Goal: Task Accomplishment & Management: Complete application form

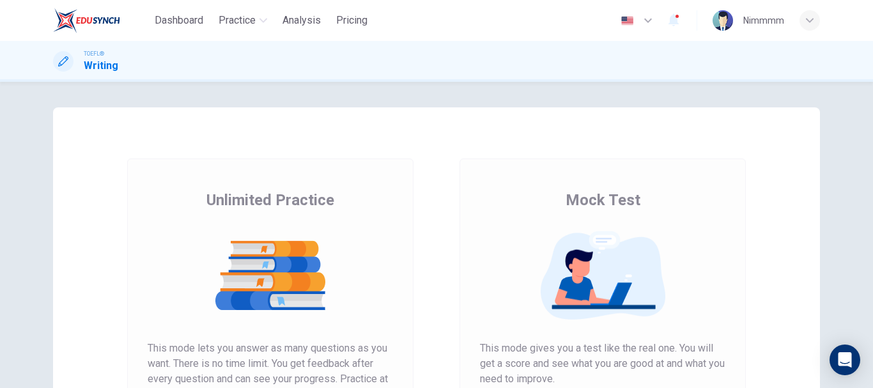
scroll to position [230, 0]
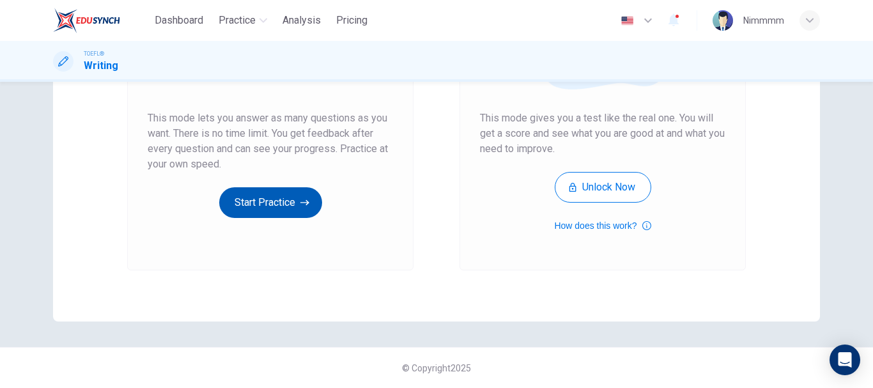
click at [263, 205] on button "Start Practice" at bounding box center [270, 202] width 103 height 31
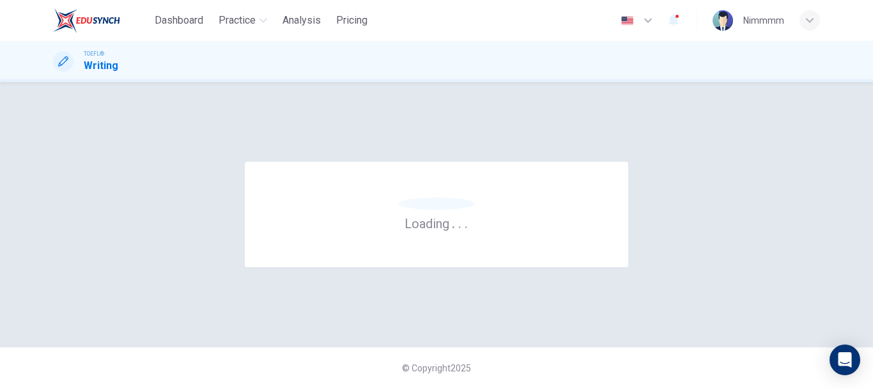
scroll to position [0, 0]
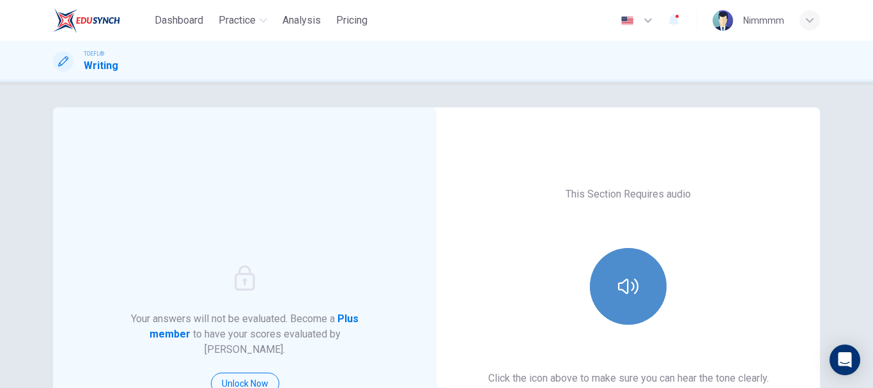
click at [632, 286] on icon "button" at bounding box center [628, 286] width 20 height 20
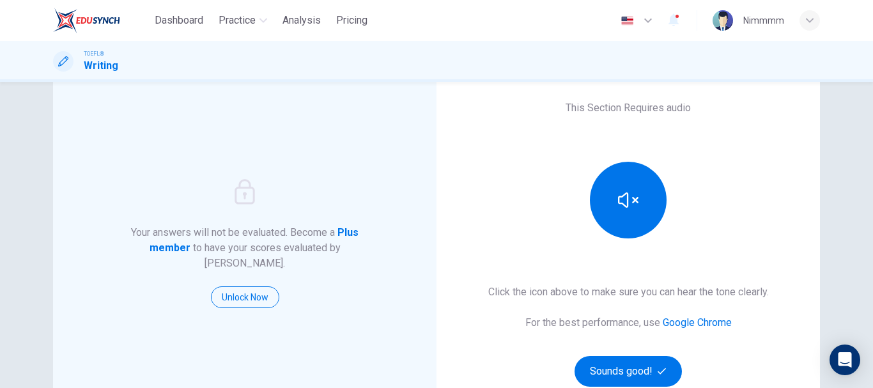
scroll to position [177, 0]
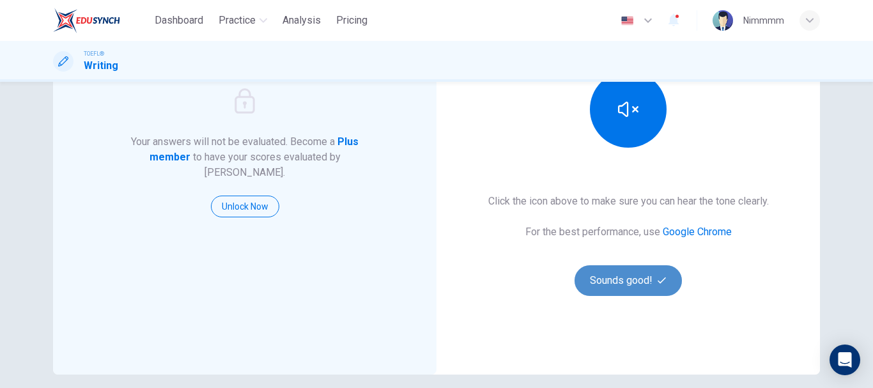
click at [635, 289] on button "Sounds good!" at bounding box center [628, 280] width 107 height 31
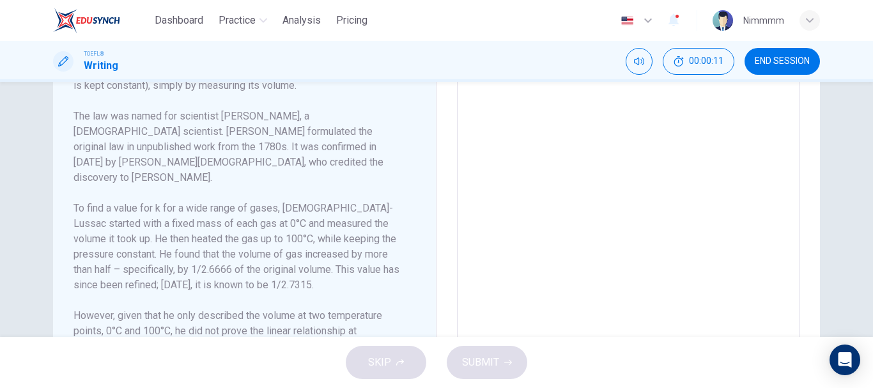
scroll to position [477, 0]
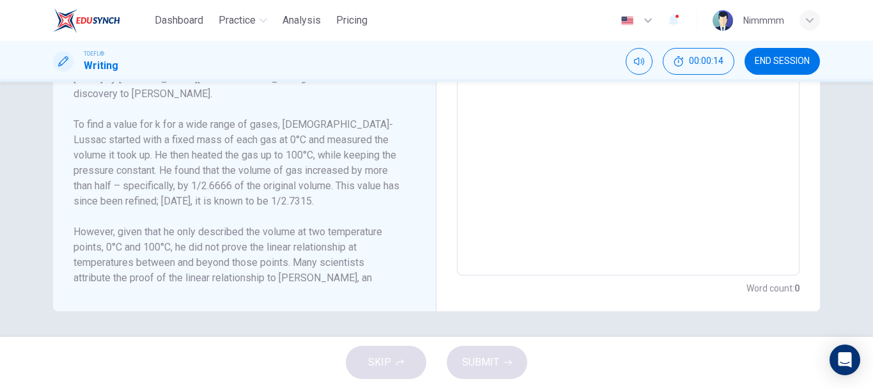
click at [336, 188] on h6 "To find a value for k for a wide range of gases, [DEMOGRAPHIC_DATA]-Lussac star…" at bounding box center [237, 163] width 327 height 92
click at [525, 115] on textarea at bounding box center [628, 93] width 325 height 343
type textarea "hg"
type textarea "x"
type textarea "hgg"
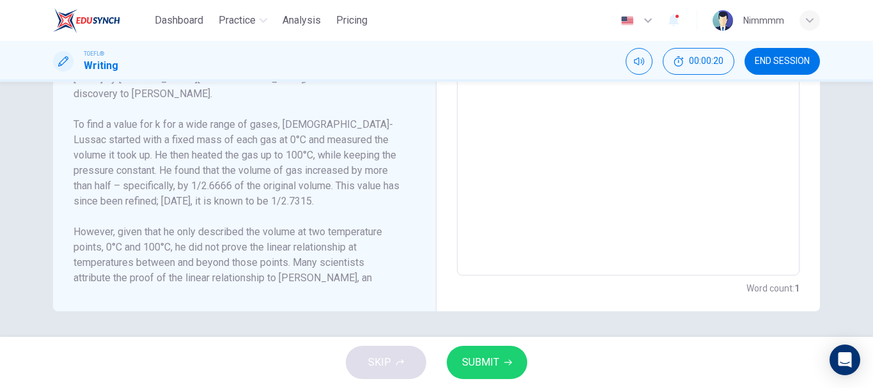
type textarea "x"
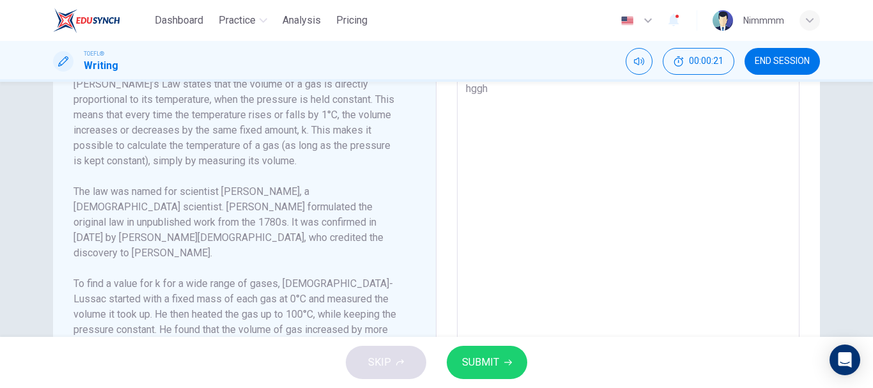
type textarea "hgght"
type textarea "x"
type textarea "hgghthj"
type textarea "x"
type textarea "hgghthj"
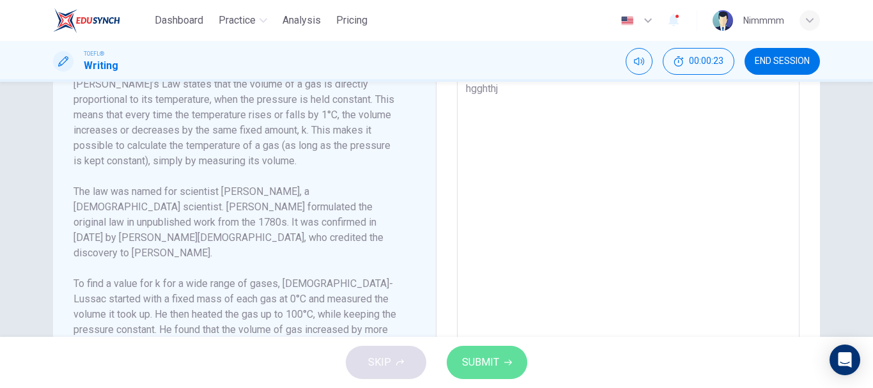
click at [485, 371] on span "SUBMIT" at bounding box center [480, 362] width 37 height 18
type textarea "x"
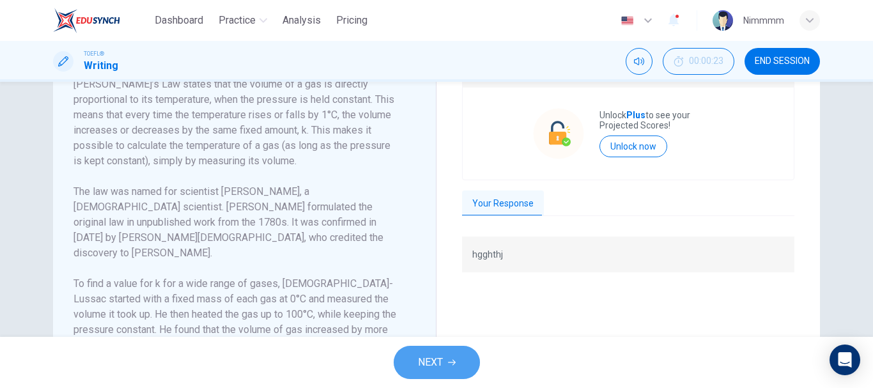
click at [453, 363] on icon "button" at bounding box center [452, 363] width 8 height 8
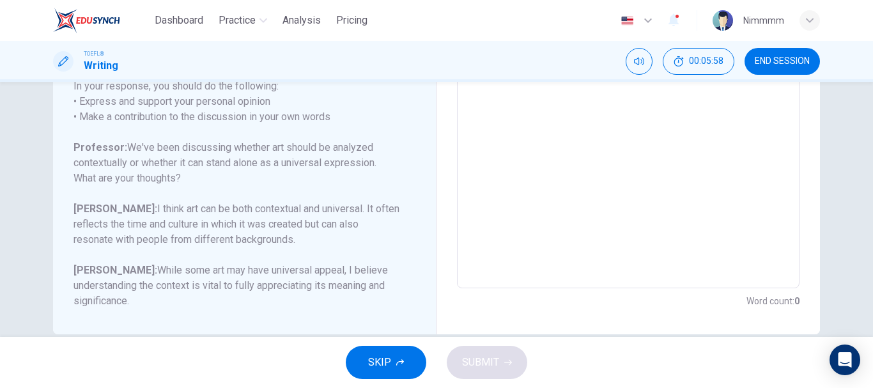
scroll to position [314, 0]
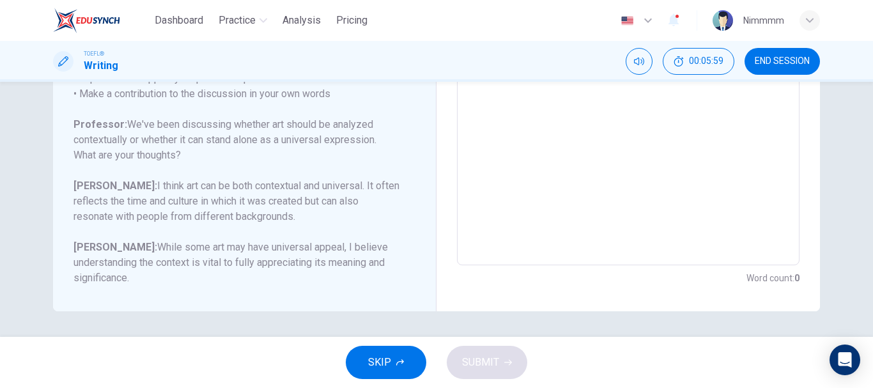
click at [401, 352] on button "SKIP" at bounding box center [386, 362] width 81 height 33
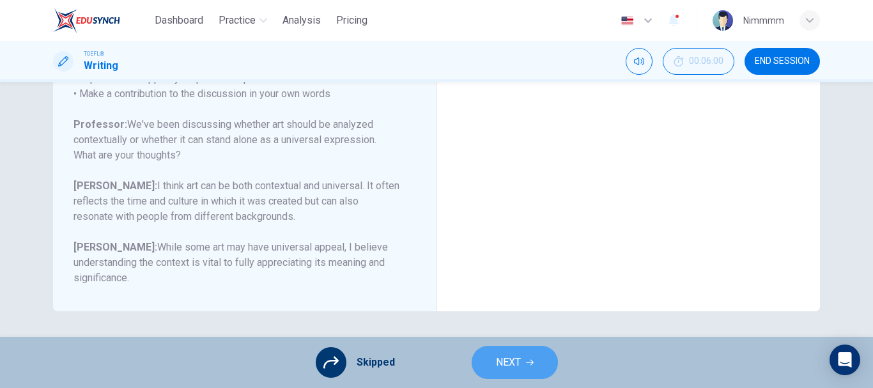
click at [517, 363] on span "NEXT" at bounding box center [508, 362] width 25 height 18
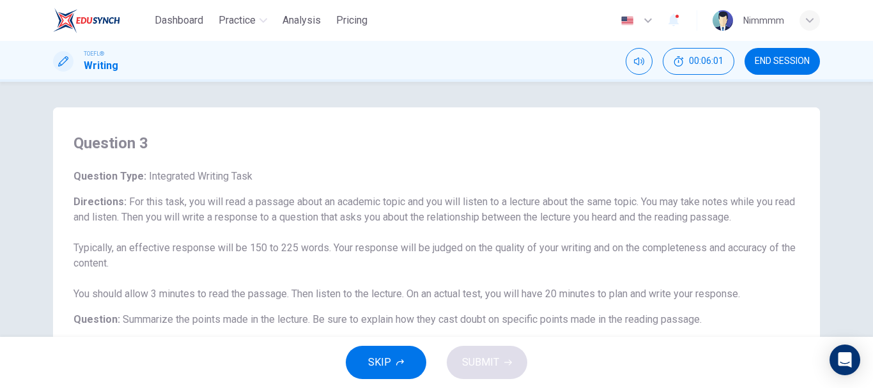
click at [384, 360] on span "SKIP" at bounding box center [379, 362] width 23 height 18
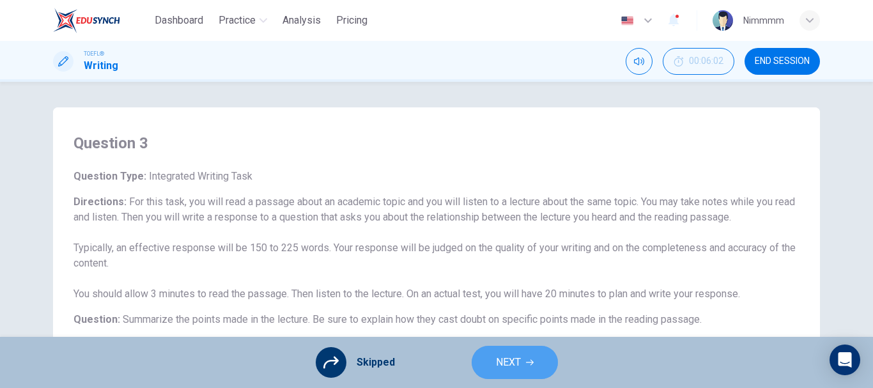
click at [497, 368] on span "NEXT" at bounding box center [508, 362] width 25 height 18
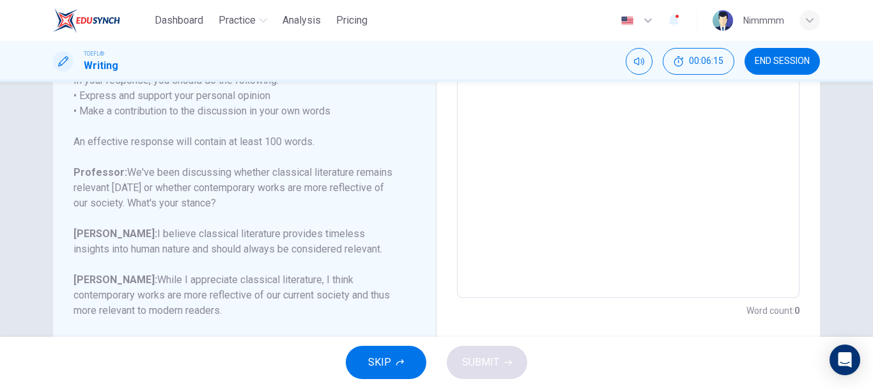
scroll to position [307, 0]
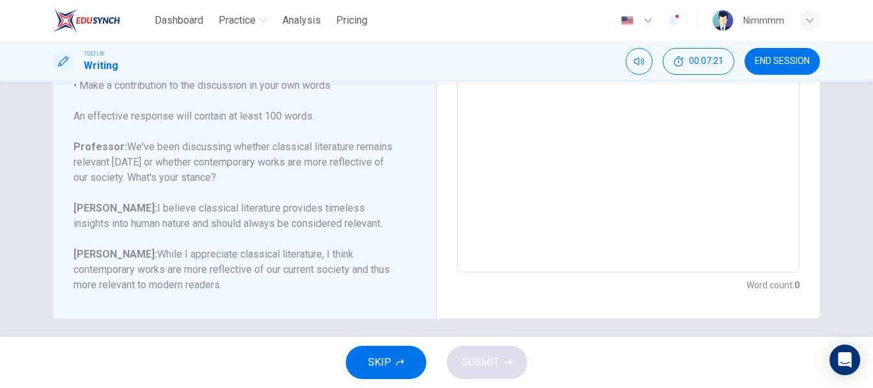
click at [586, 171] on textarea at bounding box center [628, 59] width 325 height 406
click at [591, 187] on textarea at bounding box center [628, 59] width 325 height 406
click at [526, 171] on textarea at bounding box center [628, 59] width 325 height 406
click at [866, 100] on div "Question 4 Question Type : Writing for an Academic Discussion Directions For th…" at bounding box center [436, 209] width 873 height 255
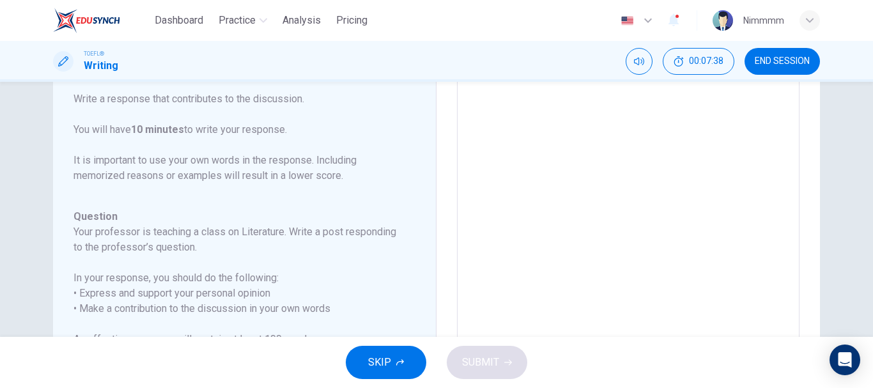
scroll to position [0, 0]
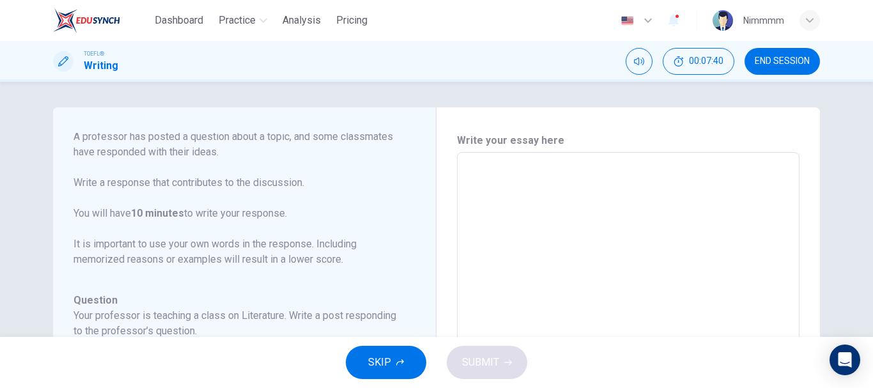
click at [531, 191] on textarea at bounding box center [628, 366] width 325 height 406
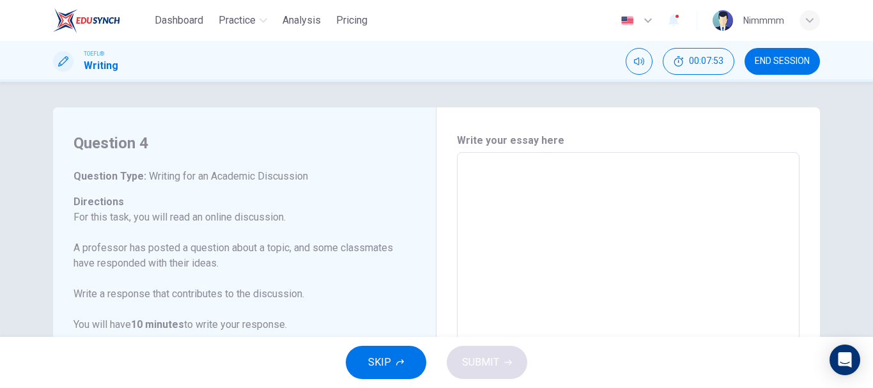
click at [412, 289] on div "Question 4 Question Type : Writing for an Academic Discussion Directions For th…" at bounding box center [250, 366] width 352 height 467
click at [421, 339] on div "SKIP SUBMIT" at bounding box center [436, 362] width 873 height 51
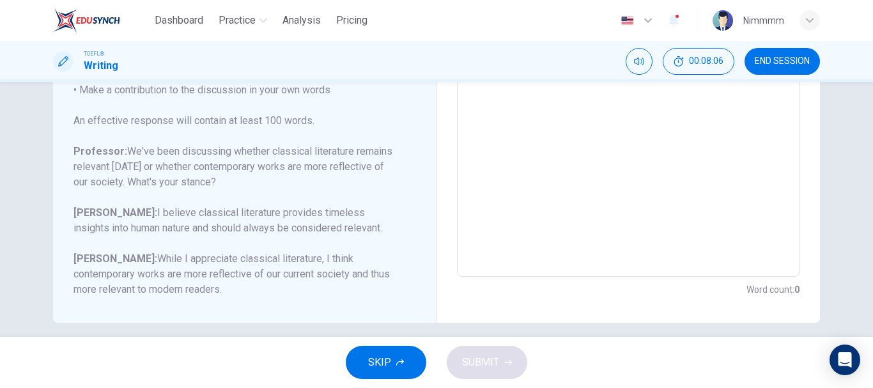
scroll to position [307, 0]
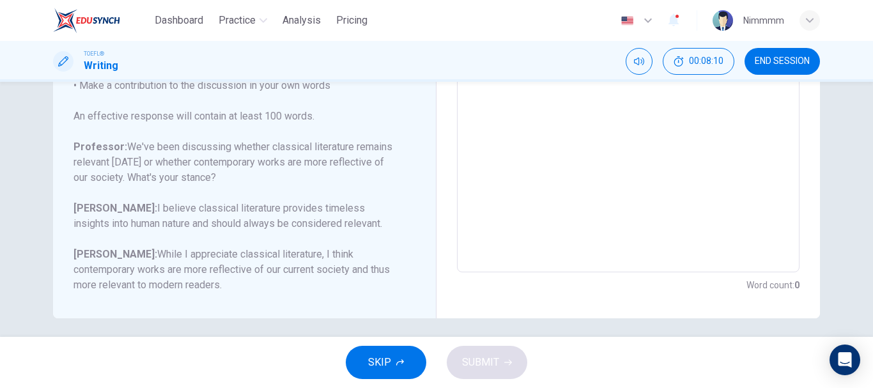
click at [532, 263] on div "x ​" at bounding box center [628, 58] width 343 height 427
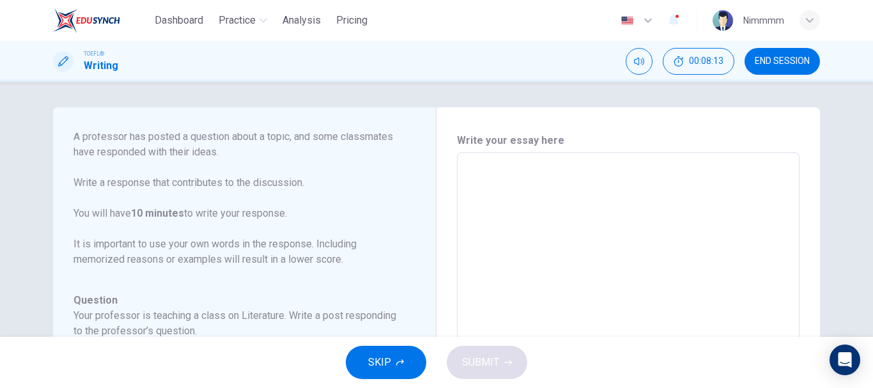
type textarea "i"
type textarea "x"
type textarea "i"
type textarea "x"
type textarea "i a"
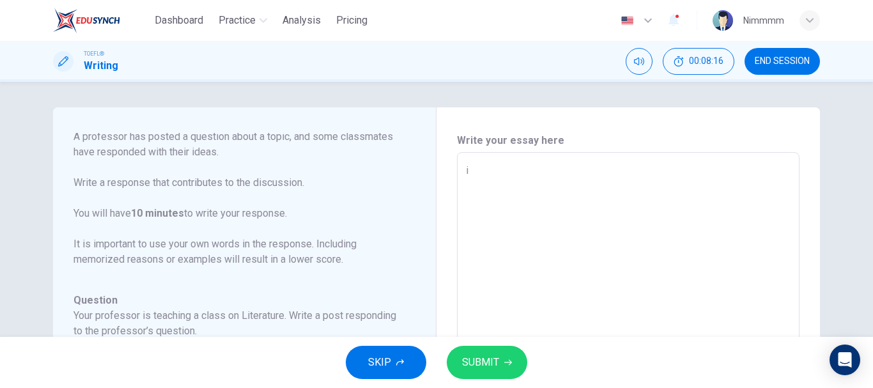
type textarea "x"
type textarea "i ar"
type textarea "x"
type textarea "i a"
type textarea "x"
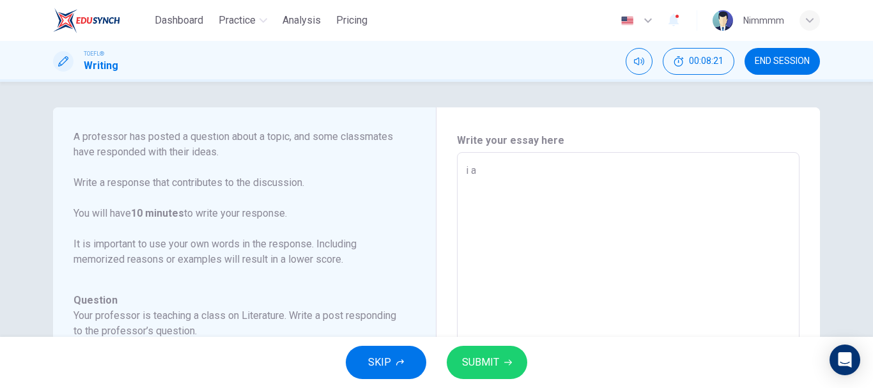
type textarea "i ag"
type textarea "x"
type textarea "i age"
type textarea "x"
type textarea "i [PERSON_NAME]"
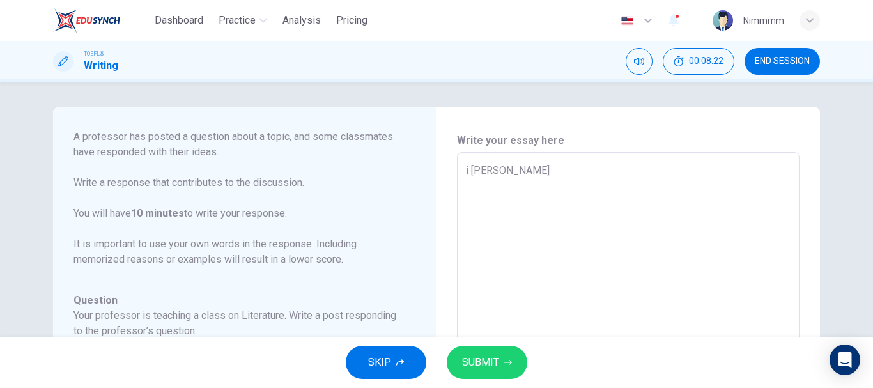
type textarea "x"
type textarea "i ageer"
type textarea "x"
type textarea "i [PERSON_NAME]"
type textarea "x"
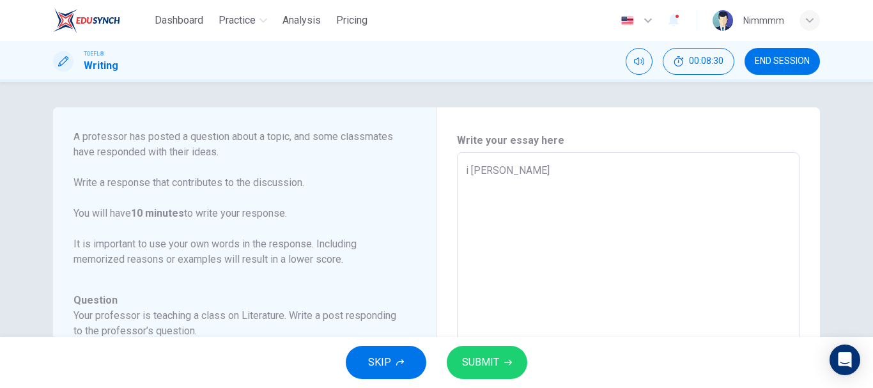
type textarea "i age"
type textarea "x"
type textarea "i ag"
type textarea "x"
type textarea "i a"
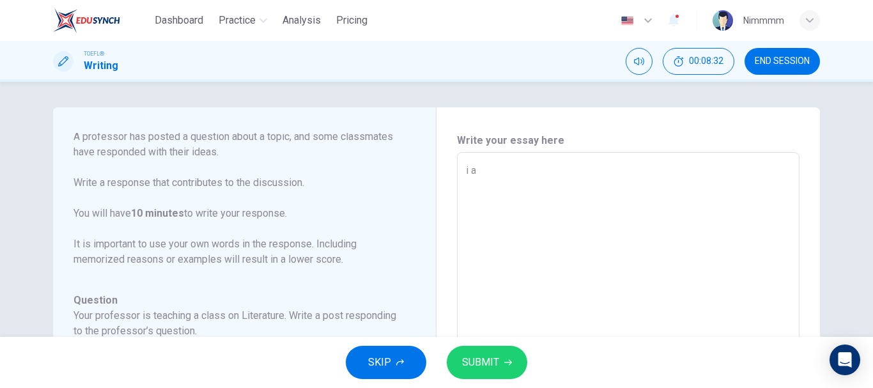
type textarea "x"
type textarea "i"
type textarea "x"
type textarea "i"
click at [336, 205] on p "For this task, you will read an online discussion. A professor has posted a que…" at bounding box center [237, 182] width 327 height 169
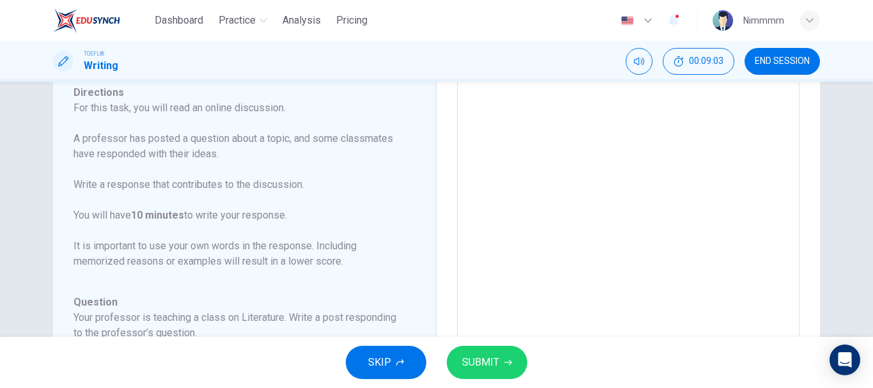
scroll to position [84, 0]
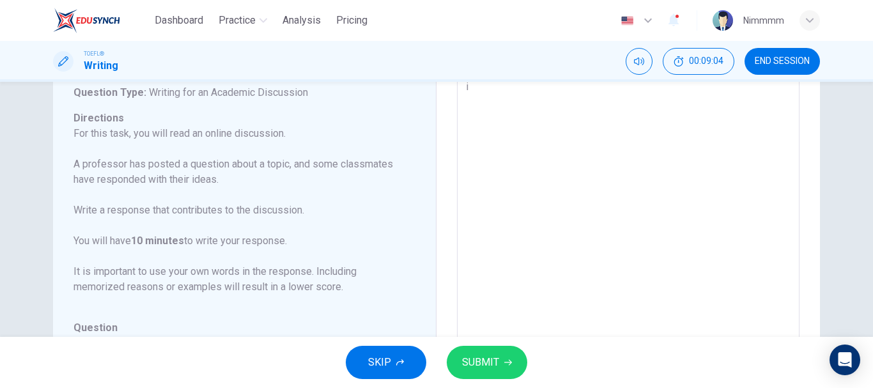
type textarea "x"
click at [564, 158] on textarea "i" at bounding box center [628, 282] width 325 height 406
type textarea "i a"
type textarea "x"
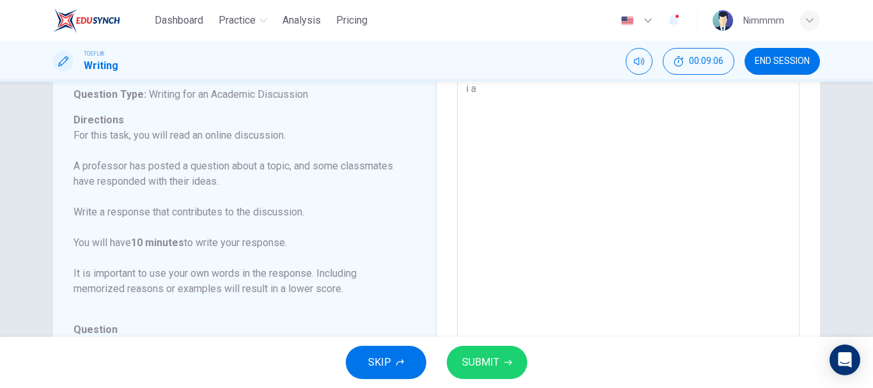
type textarea "i ag"
type textarea "x"
type textarea "i agr"
type textarea "x"
type textarea "i agre"
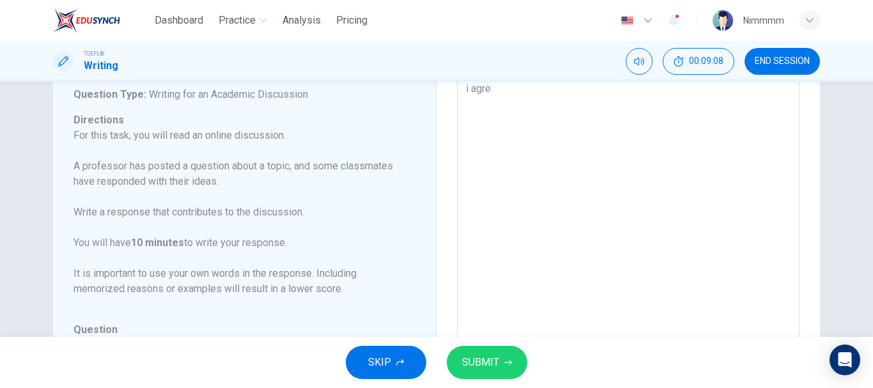
type textarea "x"
type textarea "i agree"
type textarea "x"
type textarea "i agree"
type textarea "x"
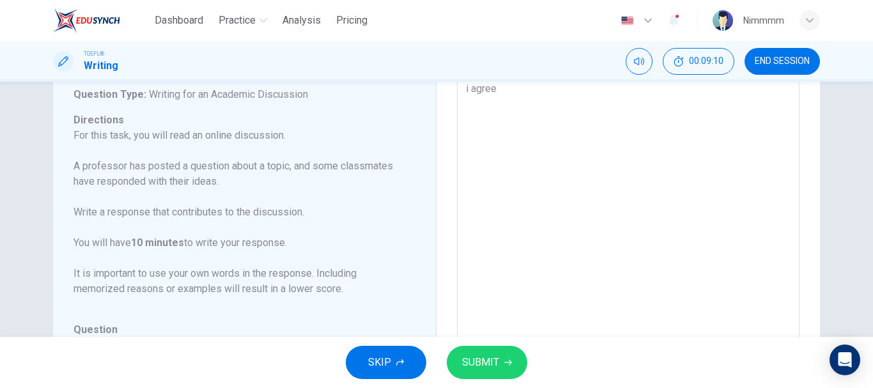
type textarea "i agree t"
type textarea "x"
type textarea "i agree th"
type textarea "x"
type textarea "i agree tha"
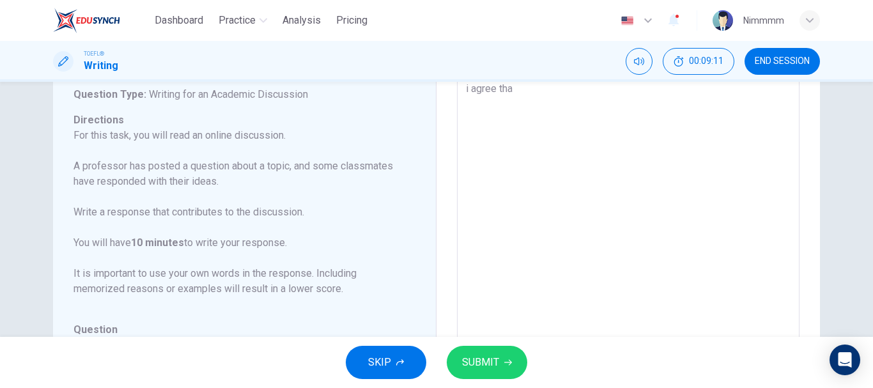
type textarea "x"
type textarea "i agree that"
type textarea "x"
type textarea "i agree that"
type textarea "x"
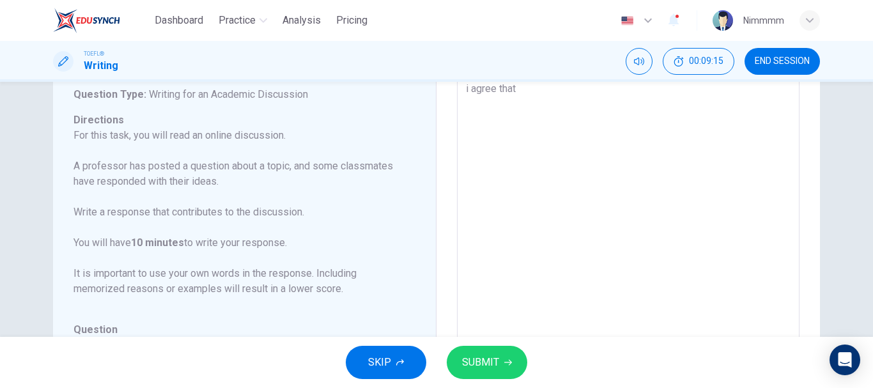
type textarea "i agree that"
click at [396, 251] on div "Question 4 Question Type : Writing for an Academic Discussion Directions For th…" at bounding box center [250, 284] width 352 height 467
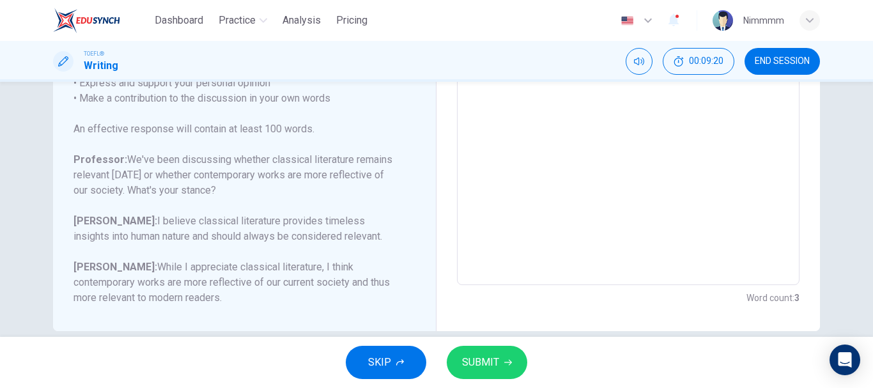
scroll to position [312, 0]
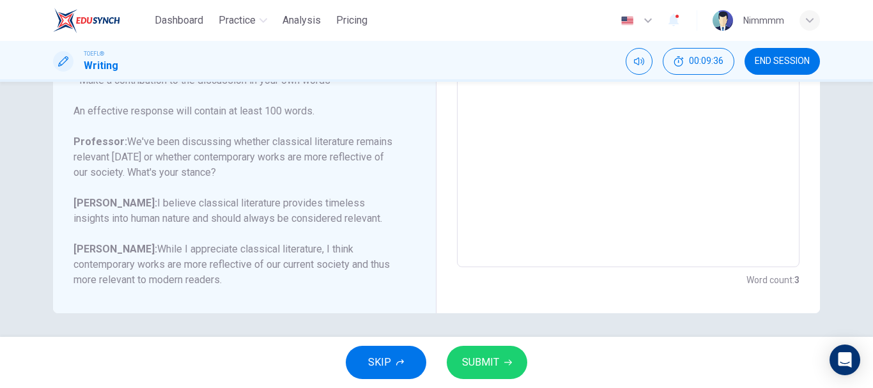
type textarea "x"
click at [491, 175] on textarea "i agree that" at bounding box center [628, 54] width 325 height 406
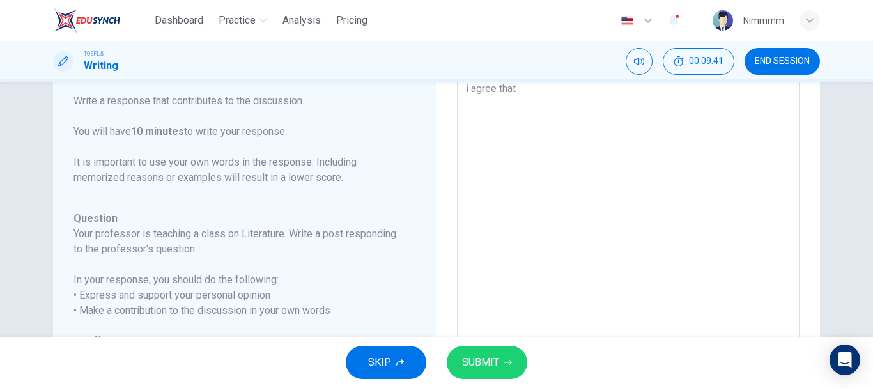
click at [571, 88] on textarea "i agree that" at bounding box center [628, 284] width 325 height 406
type textarea "i agree that c"
type textarea "x"
type textarea "i agree that cl"
type textarea "x"
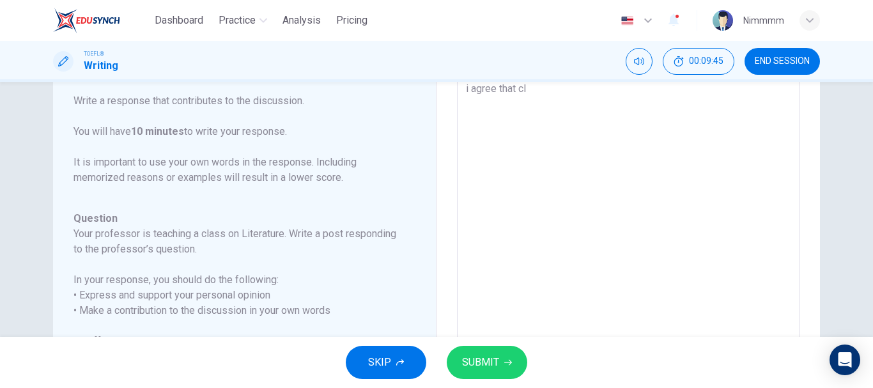
type textarea "i agree that cla"
type textarea "x"
type textarea "i agree that clas"
type textarea "x"
type textarea "i agree that class"
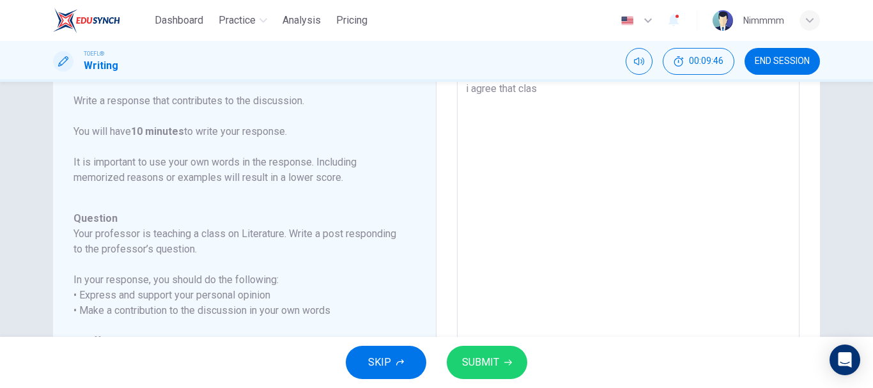
type textarea "x"
type textarea "i agree that classo"
type textarea "x"
type textarea "i agree that class"
type textarea "x"
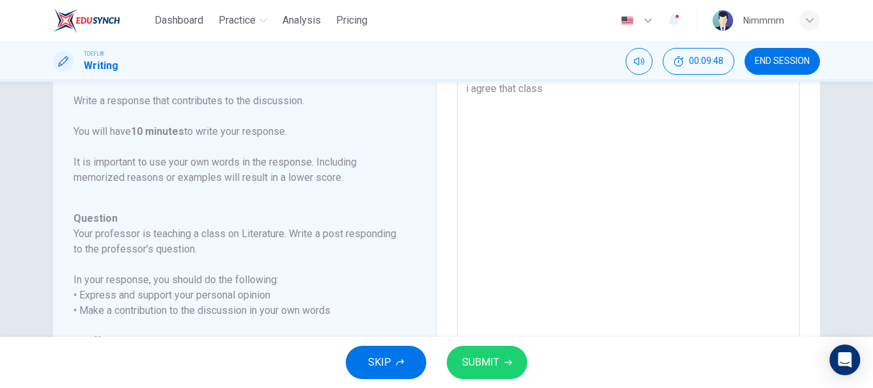
type textarea "i agree that classi"
type textarea "x"
type textarea "i agree that classic"
type textarea "x"
type textarea "i agree that classica"
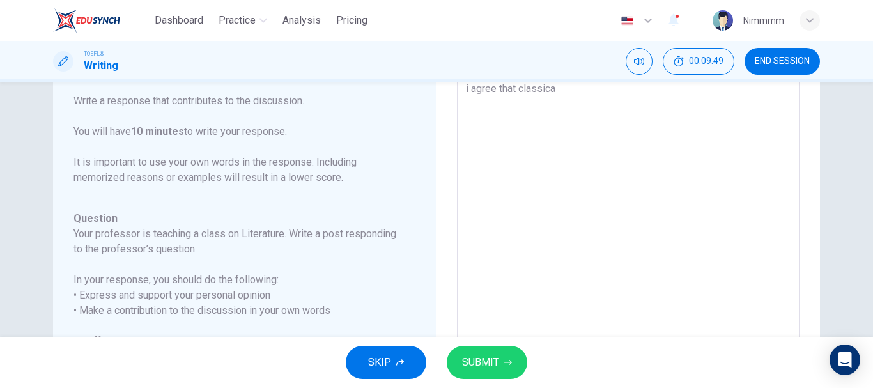
type textarea "x"
type textarea "i agree that classical"
type textarea "x"
type textarea "i agree that classical"
type textarea "x"
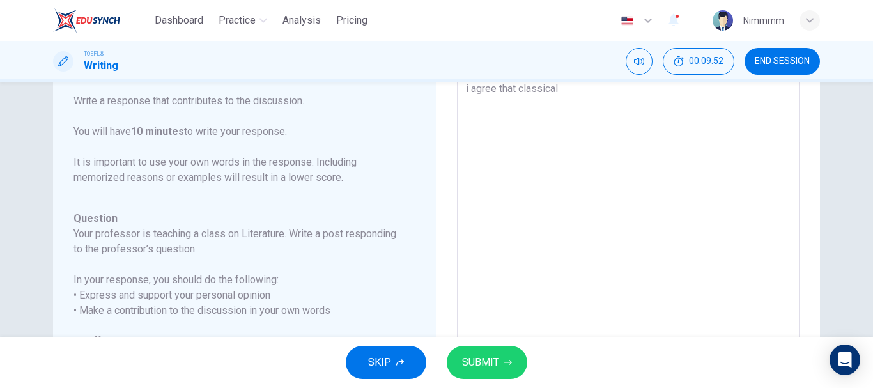
type textarea "i agree that classical l"
type textarea "x"
type textarea "i agree that classical li"
type textarea "x"
type textarea "i agree that classical lie"
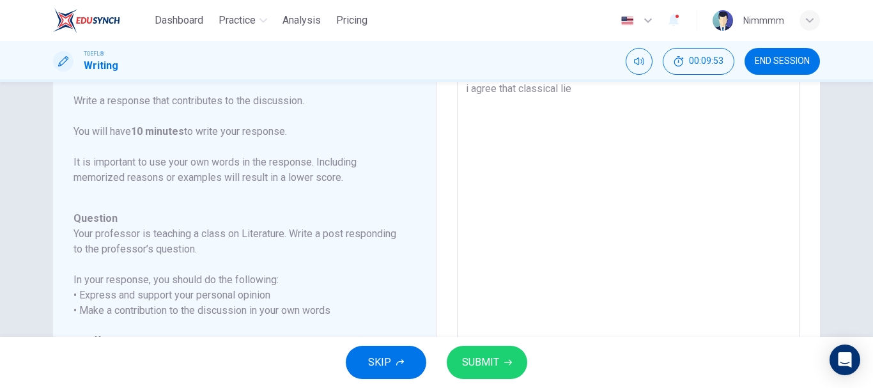
type textarea "x"
type textarea "i agree that classical li"
type textarea "x"
type textarea "i agree that classical lit"
type textarea "x"
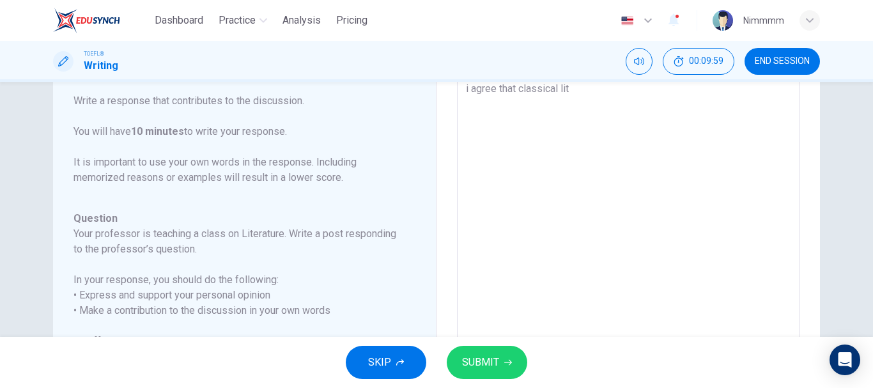
type textarea "i agree that classical lite"
type textarea "x"
type textarea "i agree that classical liter"
type textarea "x"
type textarea "i agree that classical litera"
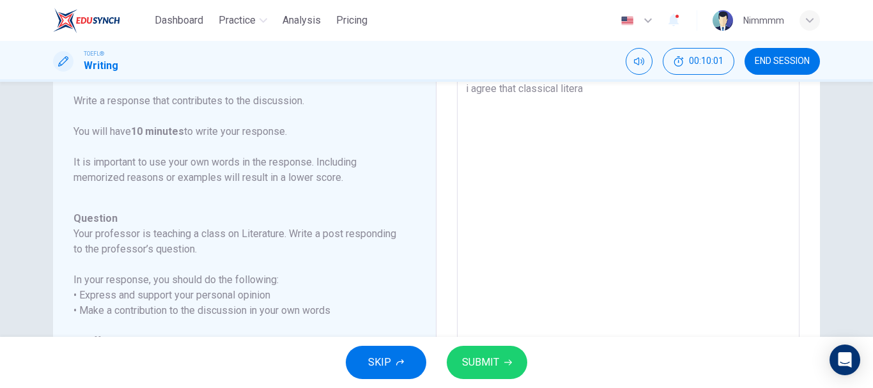
type textarea "x"
type textarea "i agree that classical literat"
type textarea "x"
type textarea "i agree that classical literatu"
type textarea "x"
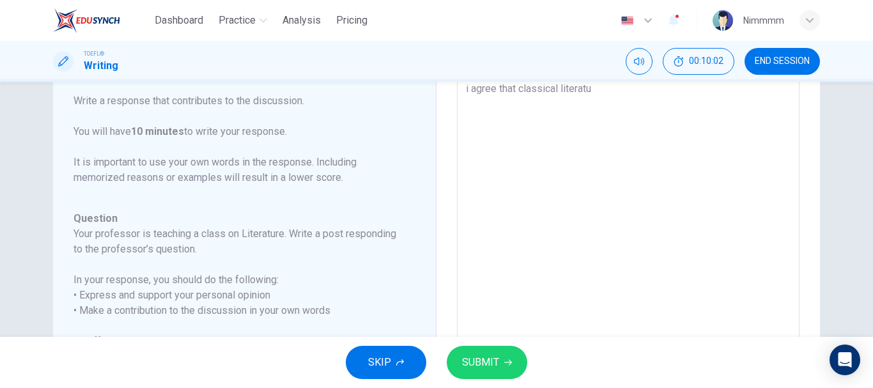
type textarea "i agree that classical literatur"
type textarea "x"
type textarea "i agree that classical literature"
type textarea "x"
type textarea "i agree that classical literature"
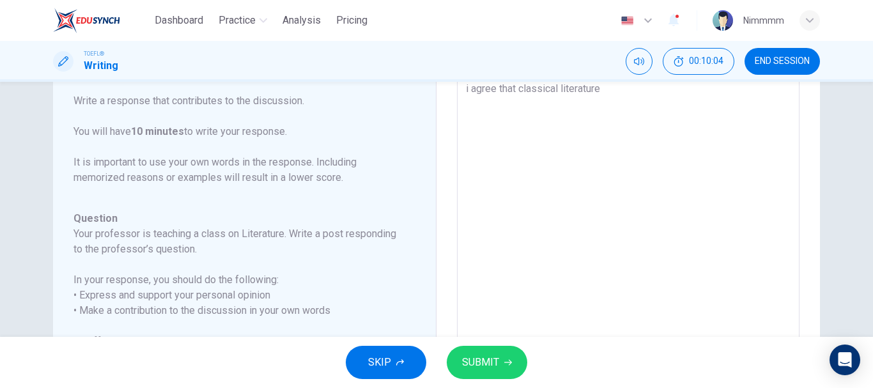
type textarea "x"
type textarea "i agree that classical literature"
click at [394, 166] on div "Question 4 Question Type : Writing for an Academic Discussion Directions For th…" at bounding box center [250, 284] width 352 height 467
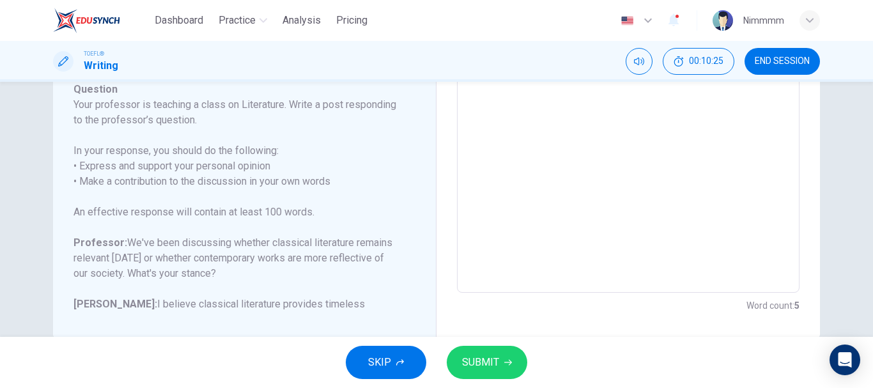
scroll to position [35, 0]
type textarea "x"
click at [608, 109] on textarea "i agree that classical literature" at bounding box center [628, 80] width 325 height 406
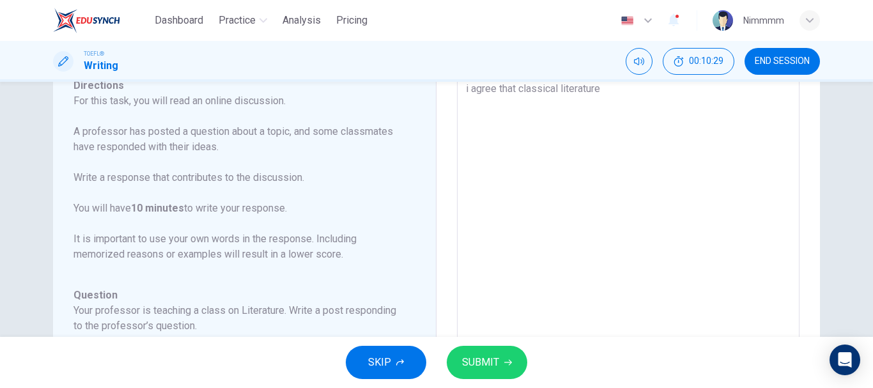
click at [628, 97] on textarea "i agree that classical literature" at bounding box center [628, 284] width 325 height 406
type textarea "i agree that classical literature s"
type textarea "x"
type textarea "i agree that classical literature sh"
type textarea "x"
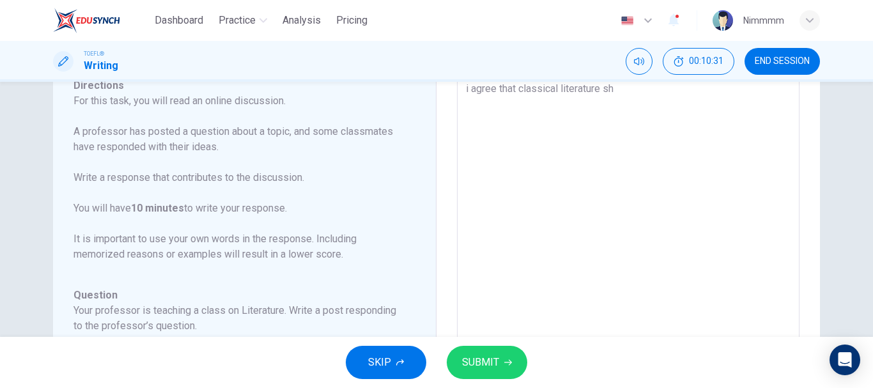
type textarea "i agree that classical literature sho"
type textarea "x"
type textarea "i agree that classical literature shou"
type textarea "x"
type textarea "i agree that classical literature shoul"
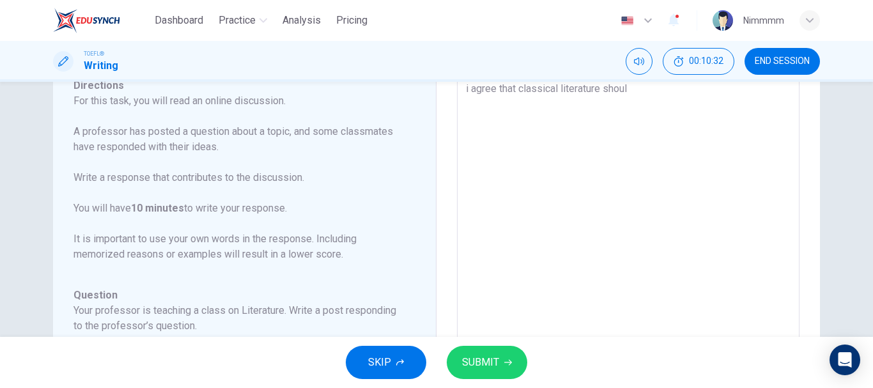
type textarea "x"
type textarea "i agree that classical literature shoulds"
type textarea "x"
type textarea "i agree that classical literature shoulds"
type textarea "x"
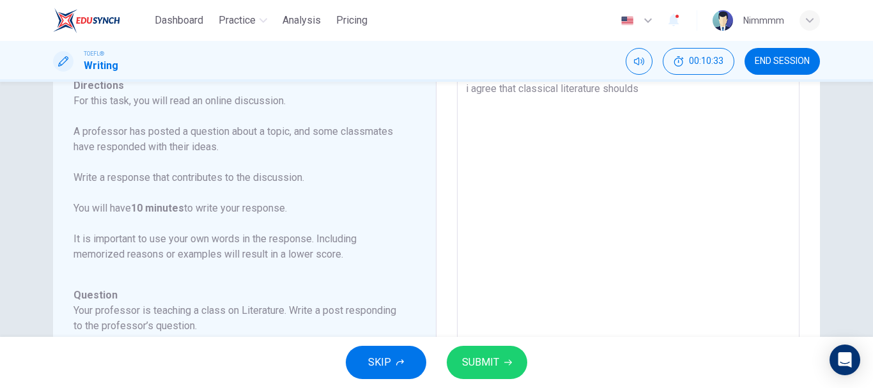
type textarea "i agree that classical literature shoulds"
type textarea "x"
type textarea "i agree that classical literature should"
type textarea "x"
type textarea "i agree that classical literature should"
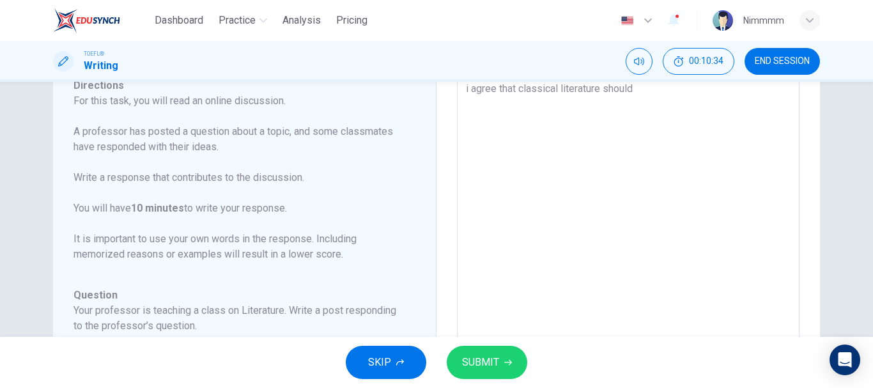
type textarea "x"
type textarea "i agree that classical literature should b"
type textarea "x"
type textarea "i agree that classical literature should be"
type textarea "x"
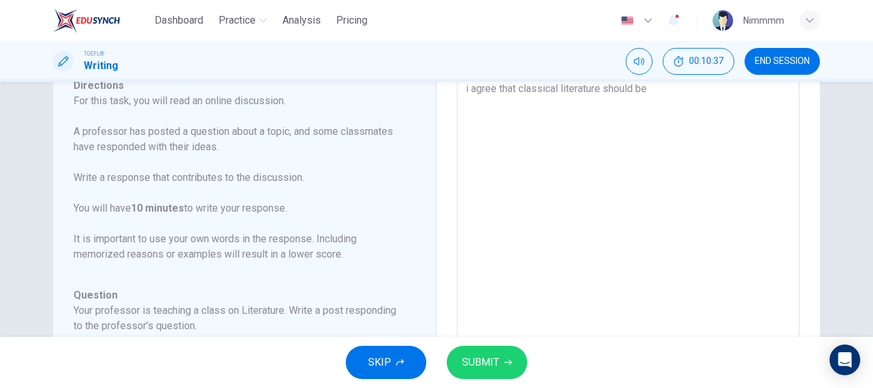
type textarea "i agree that classical literature should be"
type textarea "x"
type textarea "i agree that classical literature should be m"
type textarea "x"
type textarea "i agree that classical literature should be mo"
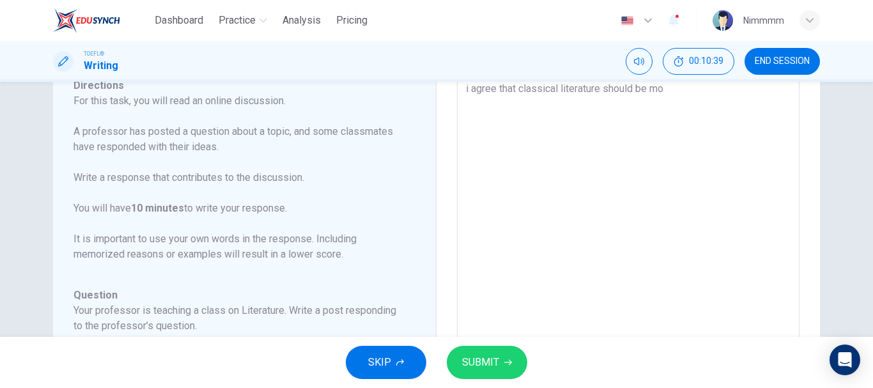
type textarea "x"
type textarea "i agree that classical literature should be mor"
type textarea "x"
type textarea "i agree that classical literature should be more"
type textarea "x"
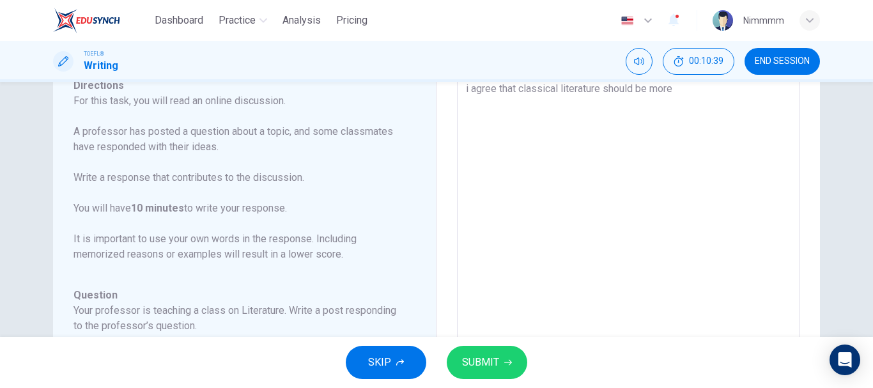
type textarea "i agree that classical literature should be more"
type textarea "x"
type textarea "i agree that classical literature should be more r"
type textarea "x"
type textarea "i agree that classical literature should be more re"
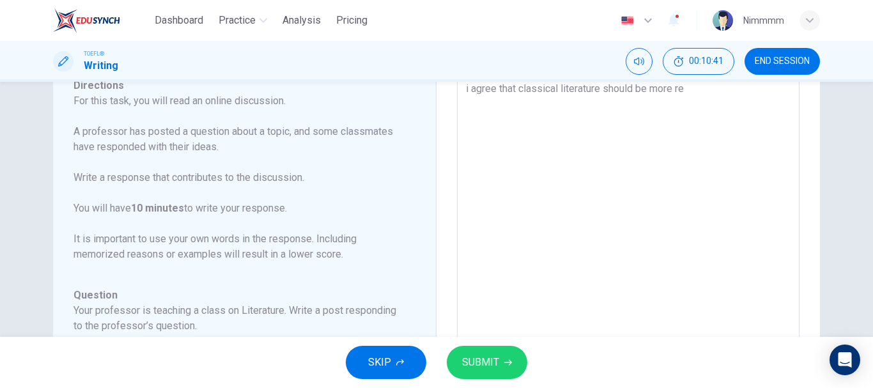
type textarea "x"
type textarea "i agree that classical literature should be more rel"
type textarea "x"
type textarea "i agree that classical literature should be more relv"
type textarea "x"
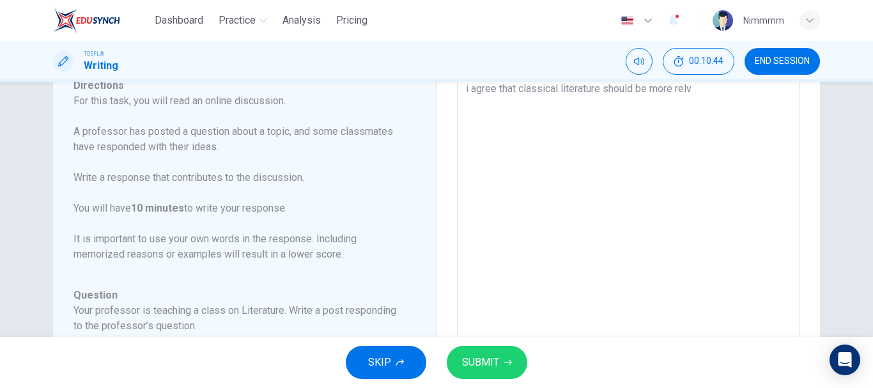
type textarea "i agree that classical literature should be more relva"
type textarea "x"
type textarea "i agree that classical literature should be more relvan"
type textarea "x"
type textarea "i agree that classical literature should be more relvant"
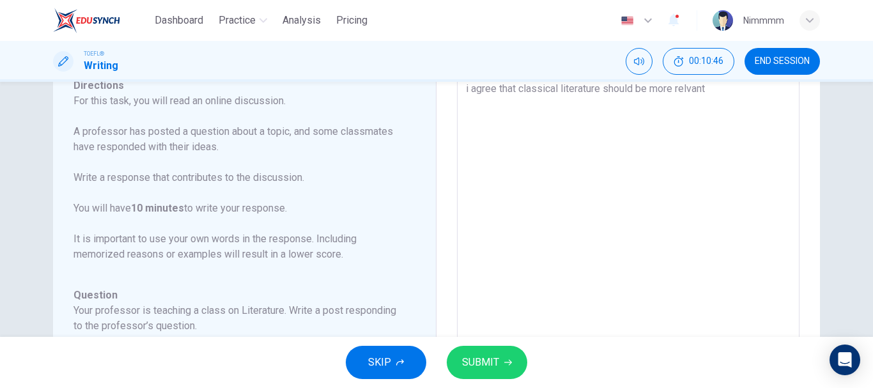
type textarea "x"
type textarea "i agree that classical literature should be more relvant"
type textarea "x"
type textarea "i agree that classical literature should be more relvant"
click at [346, 240] on p "For this task, you will read an online discussion. A professor has posted a que…" at bounding box center [237, 177] width 327 height 169
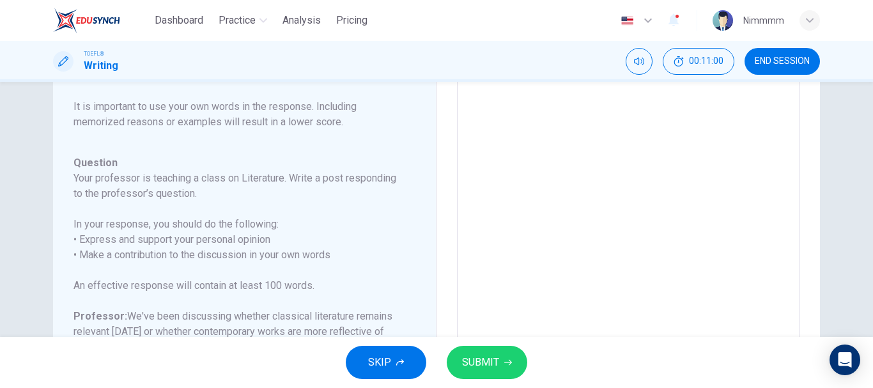
scroll to position [9, 0]
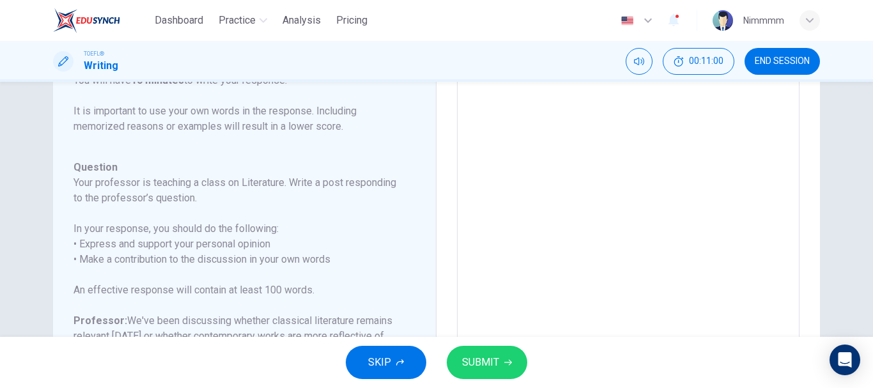
type textarea "x"
click at [610, 97] on textarea "i agree that classical literature should be more relvant" at bounding box center [628, 131] width 325 height 406
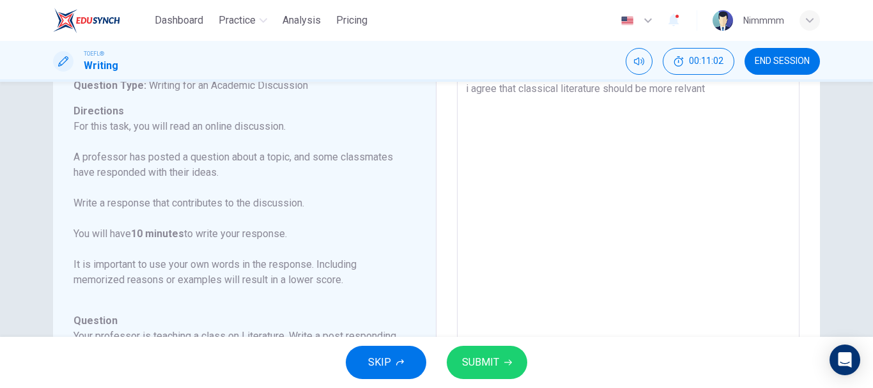
click at [683, 84] on textarea "i agree that classical literature should be more relvant" at bounding box center [628, 284] width 325 height 406
click at [684, 85] on textarea "i agree that classical literature should be more relvant" at bounding box center [628, 284] width 325 height 406
click at [688, 88] on textarea "i agree that classical literature should be more relvant" at bounding box center [628, 284] width 325 height 406
click at [687, 86] on textarea "i agree that classical literature should be more relvant" at bounding box center [628, 284] width 325 height 406
type textarea "i agree that classical literature should be more relevant"
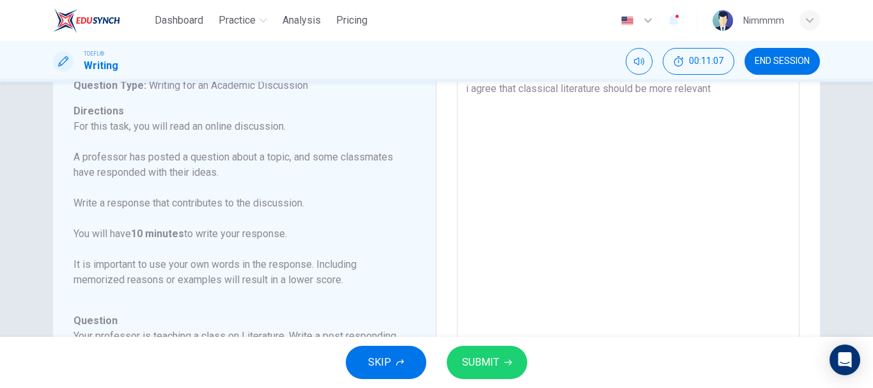
type textarea "x"
click at [714, 87] on textarea "i agree that classical literature should be more relevant" at bounding box center [628, 284] width 325 height 406
type textarea "i agree that classical literature should be more relevant b"
type textarea "x"
type textarea "i agree that classical literature should be more relevant be"
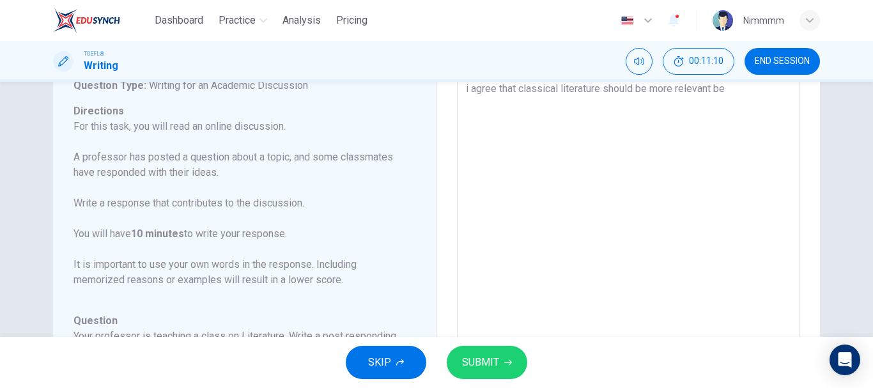
type textarea "x"
type textarea "i agree that classical literature should be more relevant bec"
type textarea "x"
type textarea "i agree that classical literature should be more relevant beca"
type textarea "x"
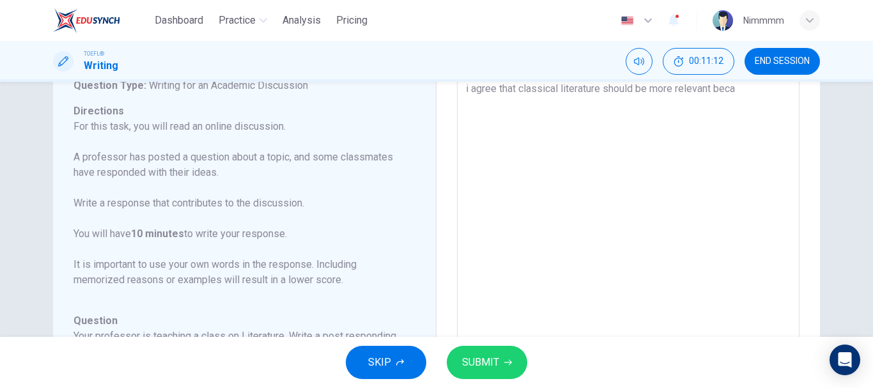
type textarea "i agree that classical literature should be more relevant becau"
type textarea "x"
type textarea "i agree that classical literature should be more relevant becaus"
type textarea "x"
type textarea "i agree that classical literature should be more relevant because"
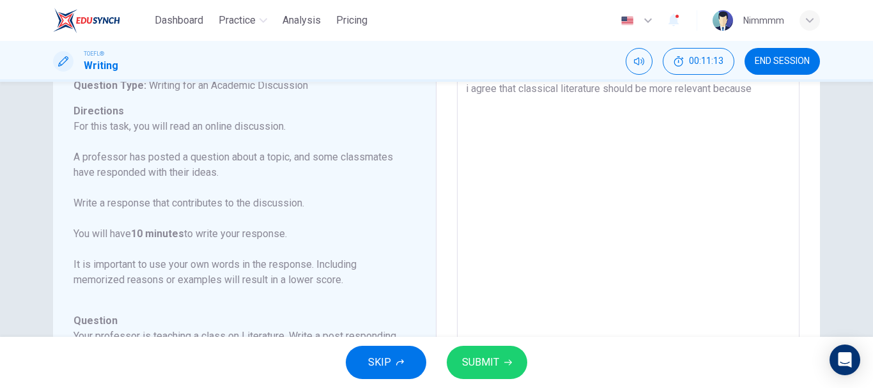
type textarea "x"
type textarea "i agree that classical literature should be more relevant because"
type textarea "x"
type textarea "i agree that classical literature should be more relevant because i"
type textarea "x"
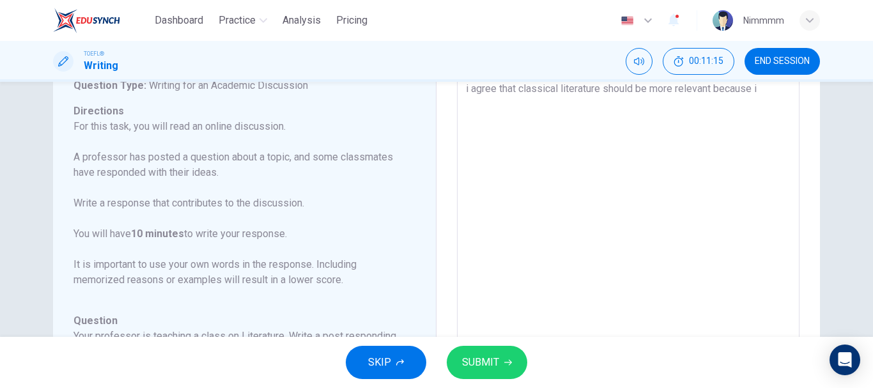
type textarea "i agree that classical literature should be more relevant because it"
type textarea "x"
type textarea "i agree that classical literature should be more relevant because it"
type textarea "x"
type textarea "i agree that classical literature should be more relevant because it t"
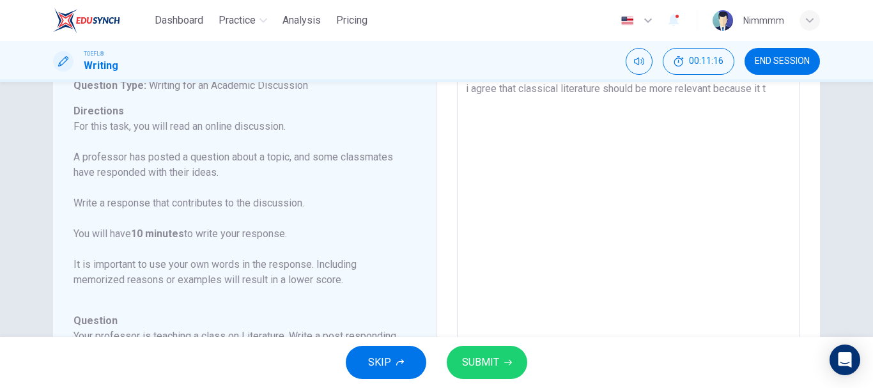
type textarea "x"
type textarea "i agree that classical literature should be more relevant because it te"
type textarea "x"
type textarea "i agree that classical literature should be more relevant because it tea"
type textarea "x"
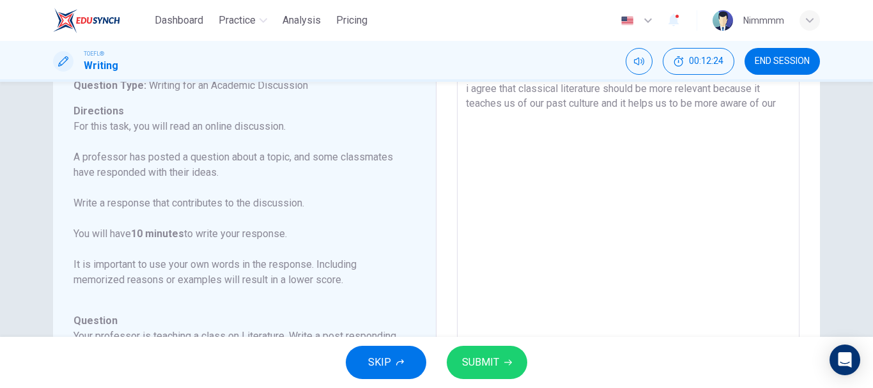
click at [295, 252] on p "For this task, you will read an online discussion. A professor has posted a que…" at bounding box center [237, 203] width 327 height 169
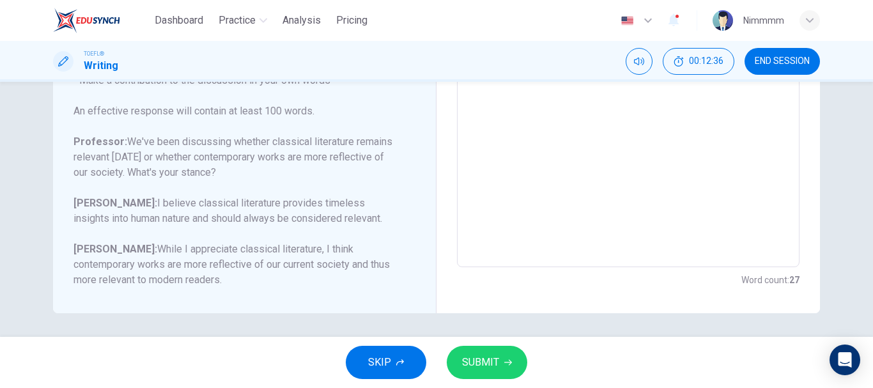
scroll to position [314, 0]
click at [542, 162] on textarea "i agree that classical literature should be more relevant because it teaches us…" at bounding box center [628, 52] width 325 height 406
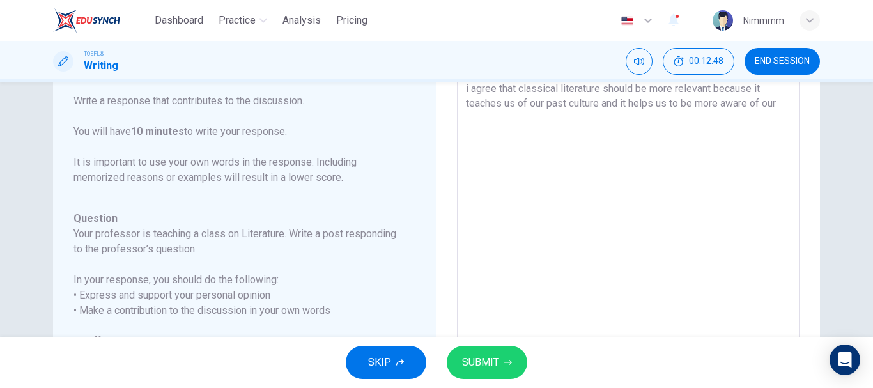
click at [784, 101] on textarea "i agree that classical literature should be more relevant because it teaches us…" at bounding box center [628, 284] width 325 height 406
click at [783, 101] on textarea "i agree that classical literature should be more relevant because it teaches us…" at bounding box center [628, 284] width 325 height 406
click at [482, 118] on textarea "i agree that classical literature should be more relevant because it teaches us…" at bounding box center [628, 284] width 325 height 406
click at [505, 119] on textarea "i agree that classical literature should be more relevant because it teaches us…" at bounding box center [628, 284] width 325 height 406
click at [503, 118] on textarea "i agree that classical literature should be more relevant because it teaches us…" at bounding box center [628, 284] width 325 height 406
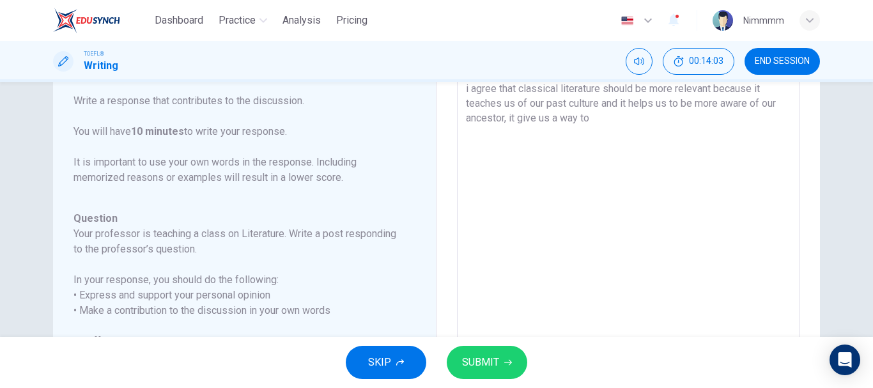
click at [591, 116] on textarea "i agree that classical literature should be more relevant because it teaches us…" at bounding box center [628, 284] width 325 height 406
click at [338, 235] on h6 "Your professor is teaching a class on Literature. Write a post responding to th…" at bounding box center [237, 241] width 327 height 31
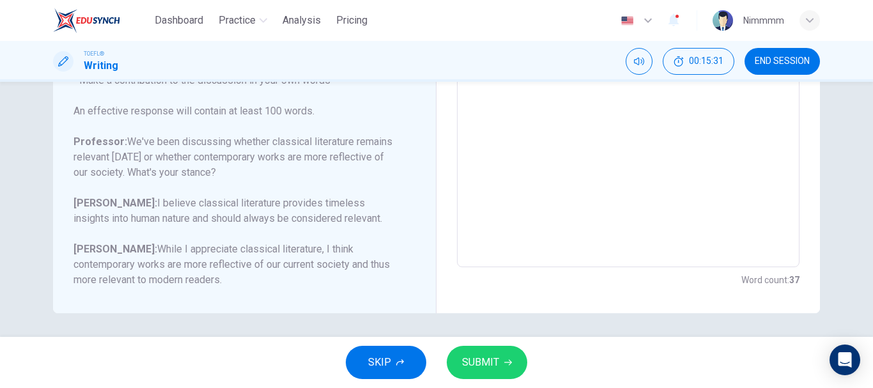
scroll to position [314, 0]
click at [525, 177] on textarea "i agree that classical literature should be more relevant because it teaches us…" at bounding box center [628, 52] width 325 height 406
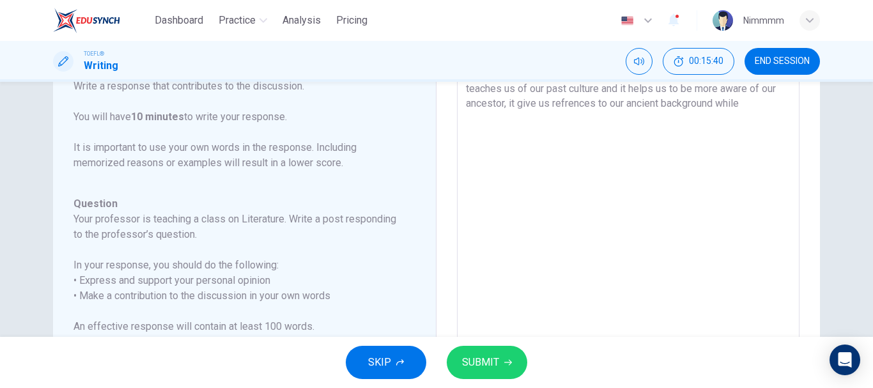
scroll to position [82, 0]
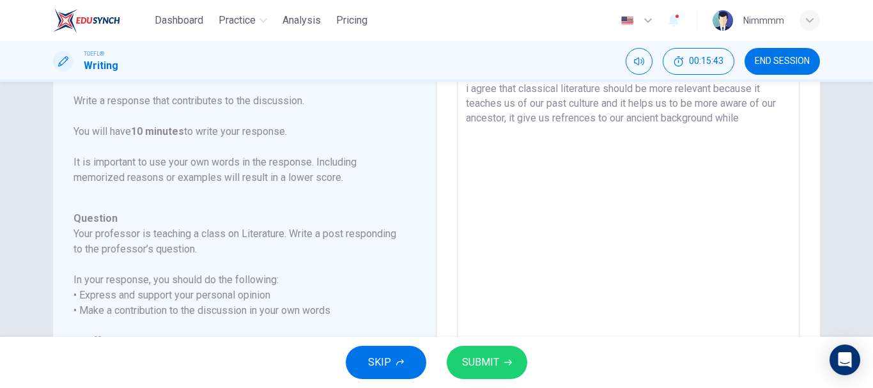
click at [752, 119] on textarea "i agree that classical literature should be more relevant because it teaches us…" at bounding box center [628, 284] width 325 height 406
click at [263, 252] on h6 "Your professor is teaching a class on Literature. Write a post responding to th…" at bounding box center [237, 241] width 327 height 31
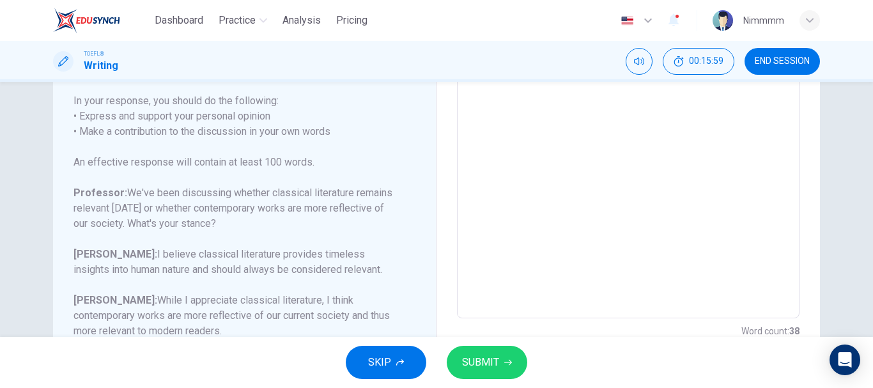
scroll to position [286, 0]
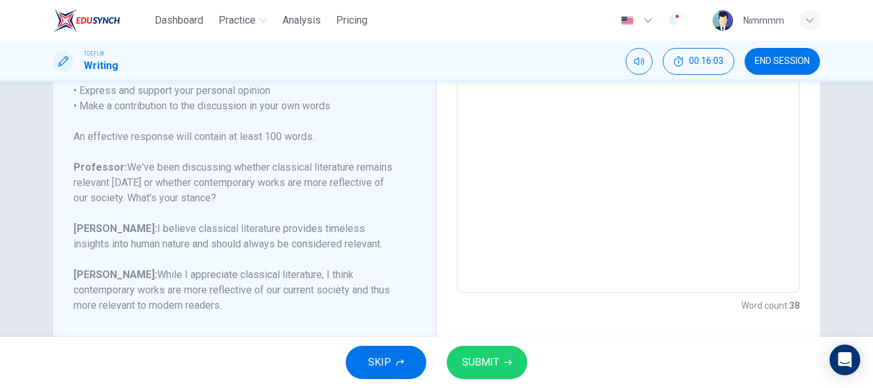
click at [496, 180] on textarea "i agree that classical literature should be more relevant because it teaches us…" at bounding box center [628, 80] width 325 height 406
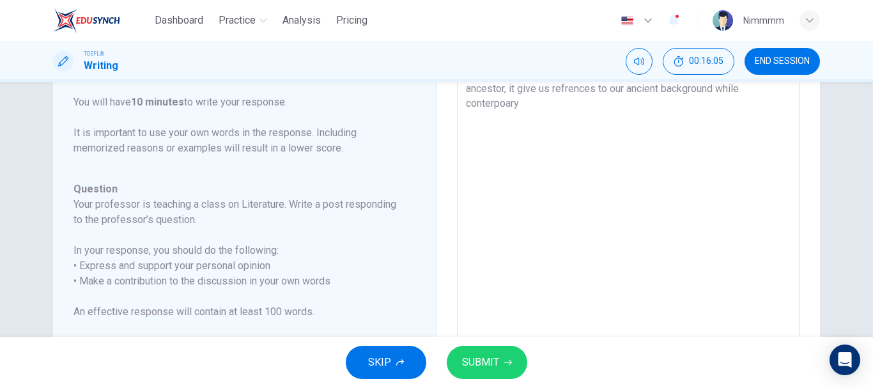
scroll to position [97, 0]
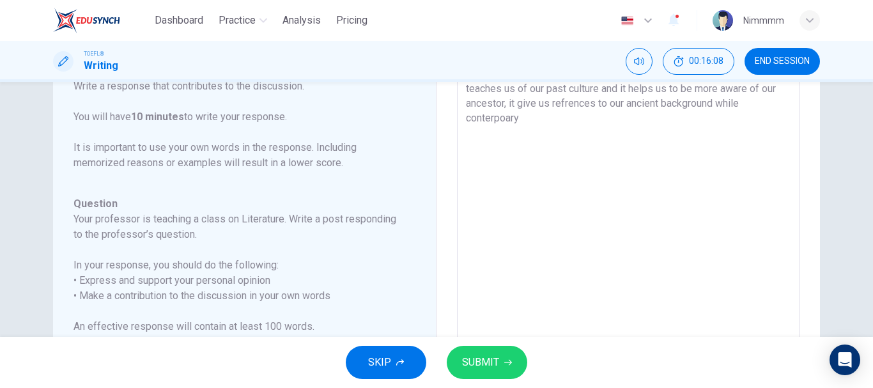
click at [477, 120] on textarea "i agree that classical literature should be more relevant because it teaches us…" at bounding box center [628, 269] width 325 height 406
click at [437, 203] on div "Write your essay here i agree that classical literature should be more relevant…" at bounding box center [629, 270] width 384 height 518
click at [323, 234] on h6 "Your professor is teaching a class on Literature. Write a post responding to th…" at bounding box center [237, 227] width 327 height 31
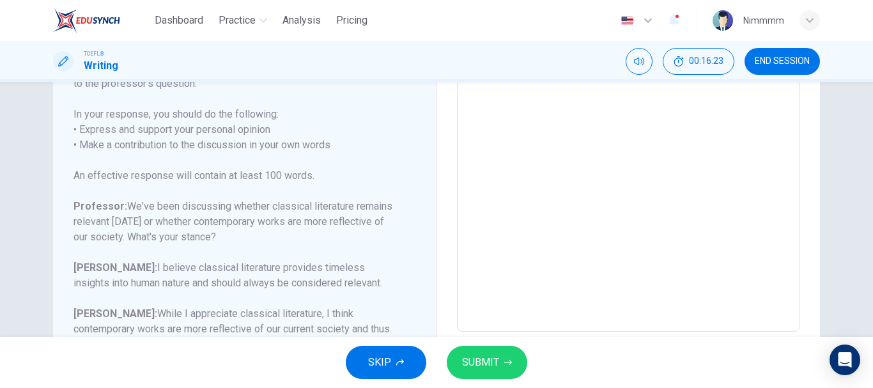
scroll to position [250, 0]
click at [496, 147] on textarea "i agree that classical literature should be more relevant because it teaches us…" at bounding box center [628, 116] width 325 height 406
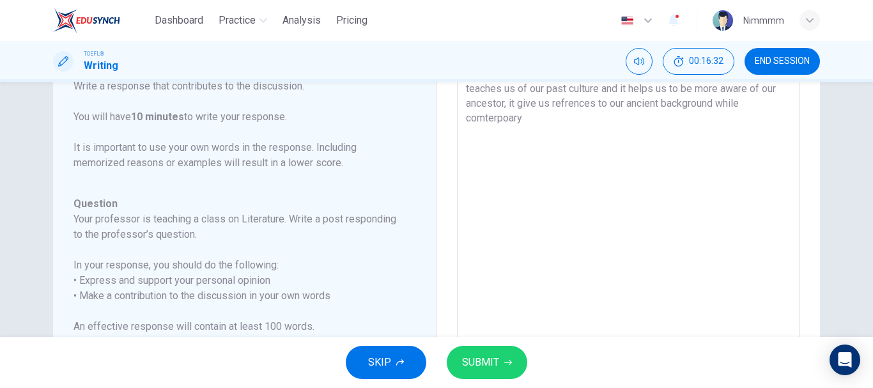
scroll to position [82, 0]
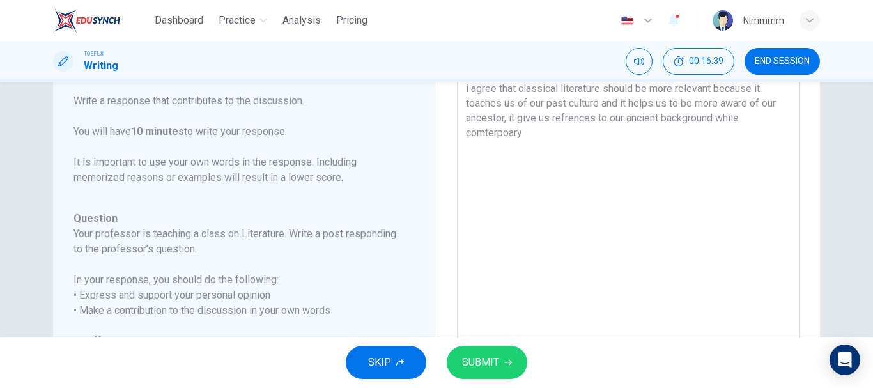
click at [355, 268] on div "Question Your professor is teaching a class on Literature. Write a post respond…" at bounding box center [237, 364] width 327 height 307
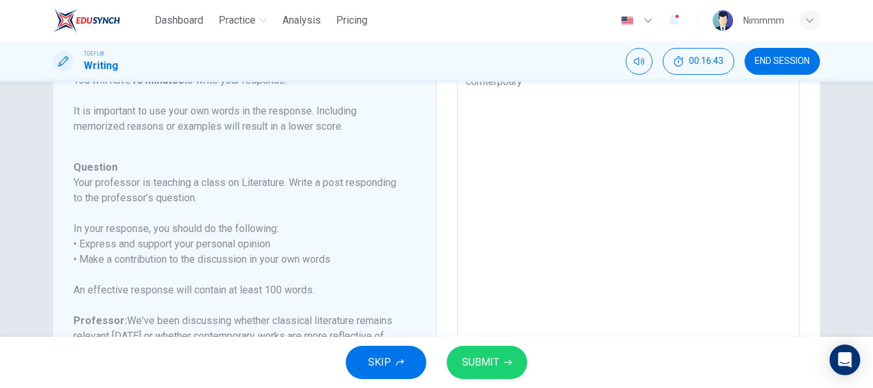
scroll to position [159, 0]
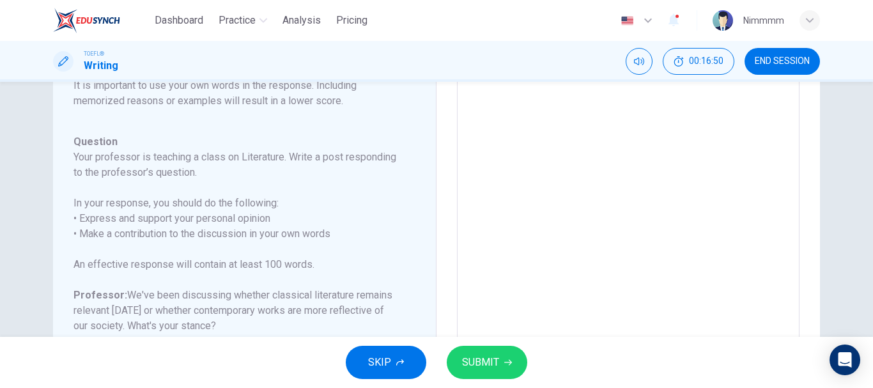
click at [501, 230] on textarea "i agree that classical literature should be more relevant because it teaches us…" at bounding box center [628, 207] width 325 height 406
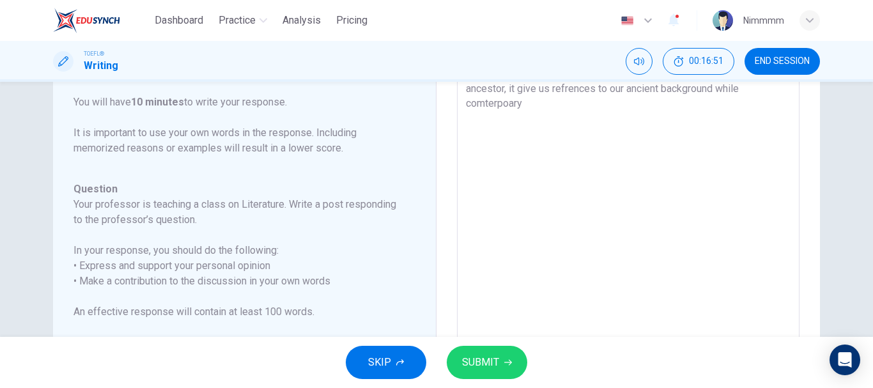
scroll to position [97, 0]
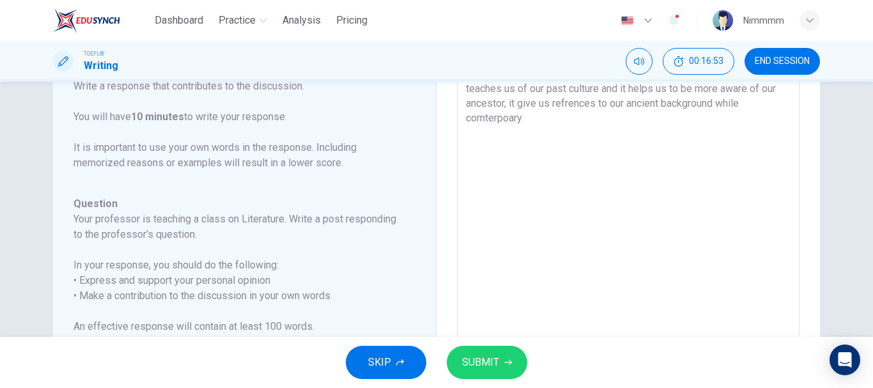
click at [504, 119] on textarea "i agree that classical literature should be more relevant because it teaches us…" at bounding box center [628, 269] width 325 height 406
click at [504, 120] on textarea "i agree that classical literature should be more relevant because it teaches us…" at bounding box center [628, 269] width 325 height 406
click at [541, 114] on textarea "i agree that classical literature should be more relevant because it teaches us…" at bounding box center [628, 269] width 325 height 406
click at [332, 217] on h6 "Your professor is teaching a class on Literature. Write a post responding to th…" at bounding box center [237, 227] width 327 height 31
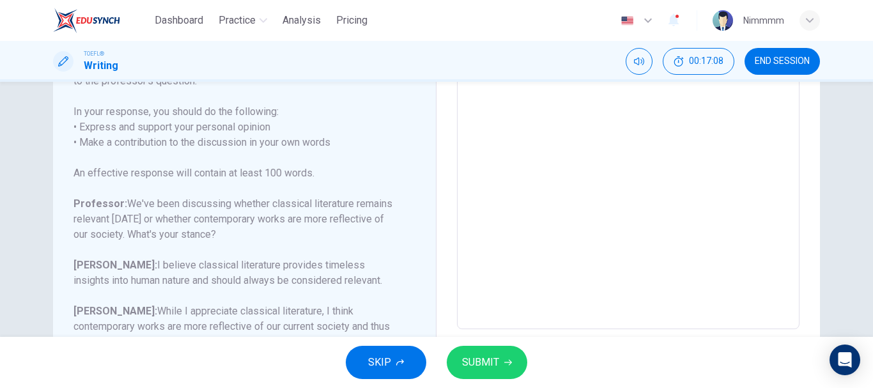
scroll to position [276, 0]
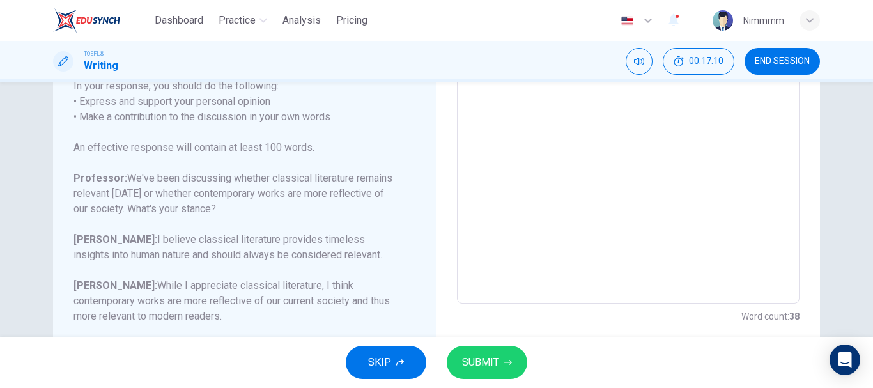
click at [551, 155] on textarea "i agree that classical literature should be more relevant because it teaches us…" at bounding box center [628, 90] width 325 height 406
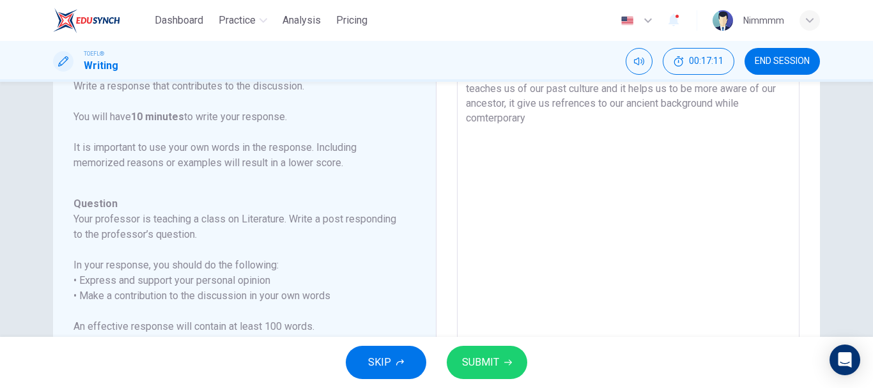
scroll to position [82, 0]
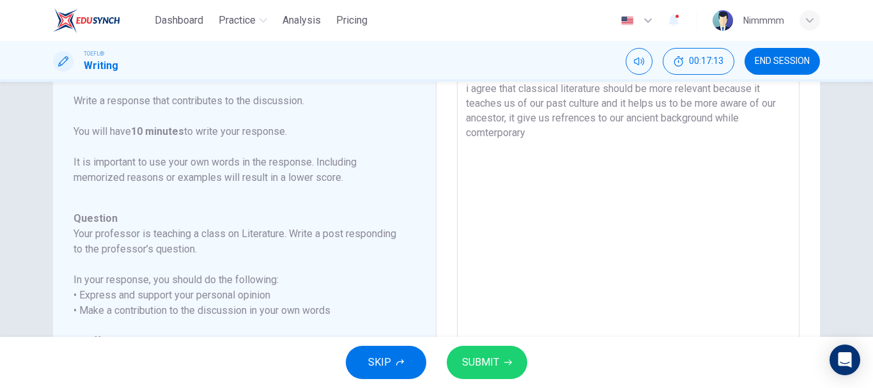
click at [542, 139] on textarea "i agree that classical literature should be more relevant because it teaches us…" at bounding box center [628, 284] width 325 height 406
click at [344, 215] on h6 "Question" at bounding box center [237, 218] width 327 height 15
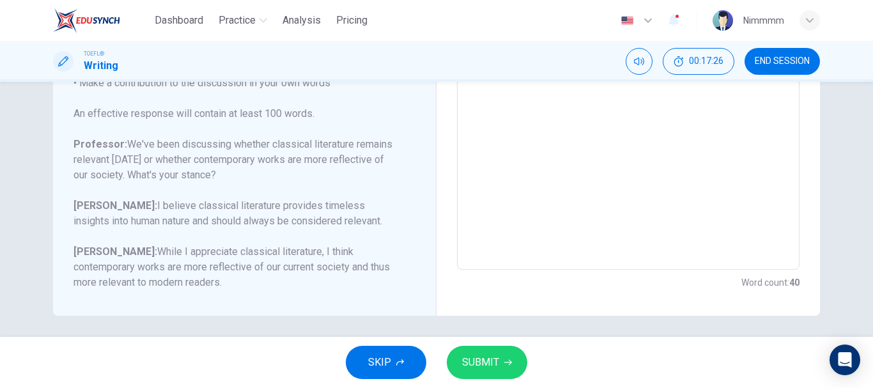
scroll to position [312, 0]
click at [536, 114] on textarea "i agree that classical literature should be more relevant because it teaches us…" at bounding box center [628, 54] width 325 height 406
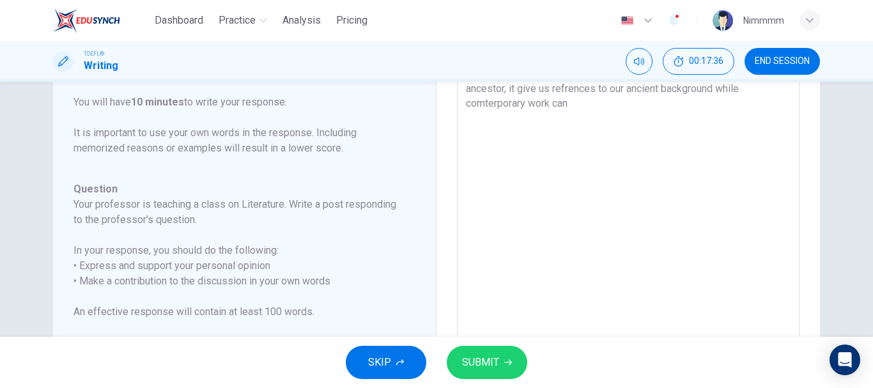
click at [575, 105] on textarea "i agree that classical literature should be more relevant because it teaches us…" at bounding box center [628, 255] width 325 height 406
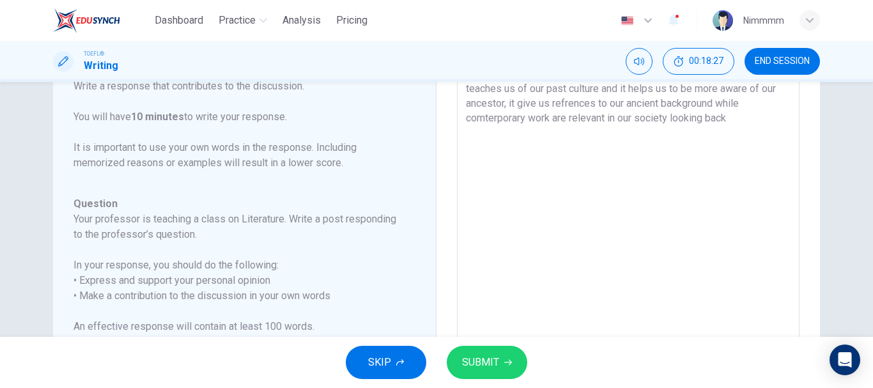
scroll to position [82, 0]
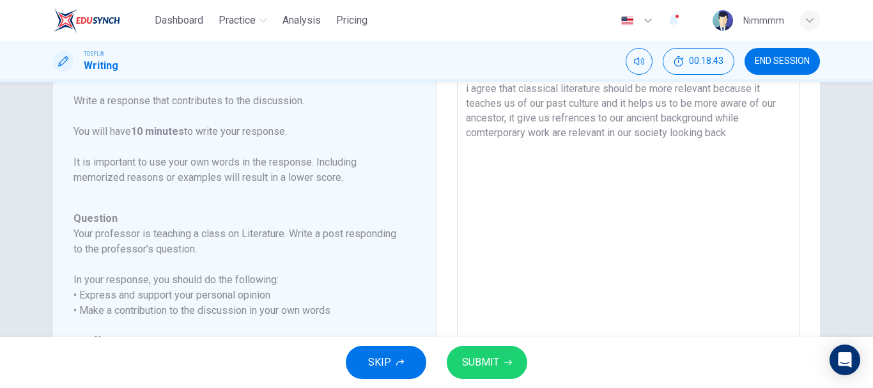
click at [501, 115] on textarea "i agree that classical literature should be more relevant because it teaches us…" at bounding box center [628, 284] width 325 height 406
click at [727, 131] on textarea "i agree that classical literature should be more relevant because it teaches us…" at bounding box center [628, 284] width 325 height 406
click at [768, 135] on textarea "i agree that classical literature should be more relevant because it teaches us…" at bounding box center [628, 284] width 325 height 406
click at [506, 146] on textarea "i agree that classical literature should be more relevant because it teaches us…" at bounding box center [628, 284] width 325 height 406
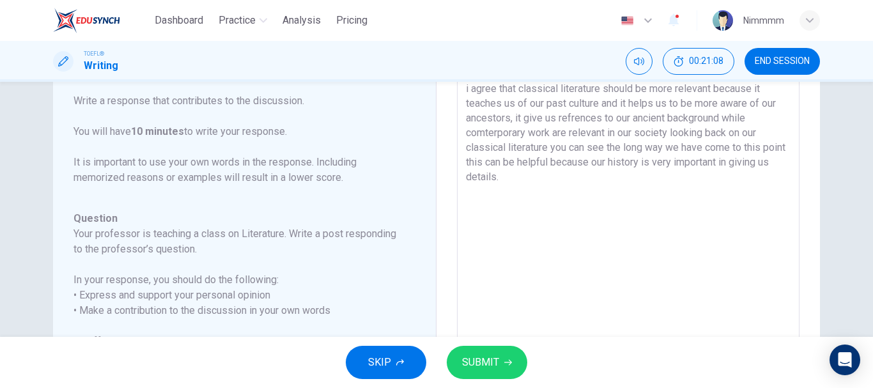
click at [452, 247] on div "Write your essay here i agree that classical literature should be more relevant…" at bounding box center [629, 285] width 384 height 518
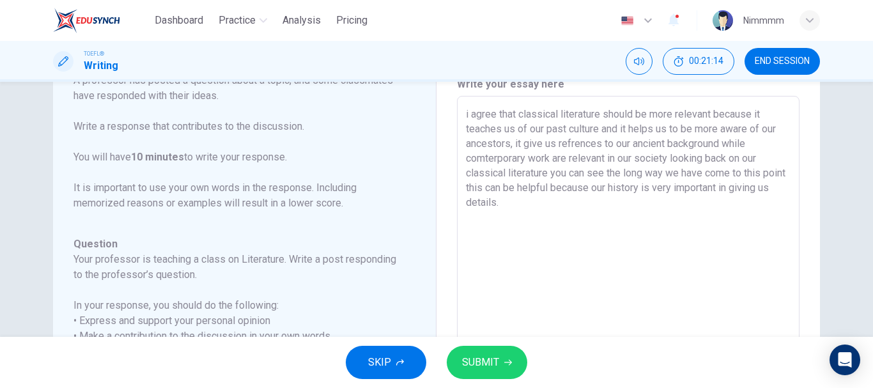
scroll to position [31, 0]
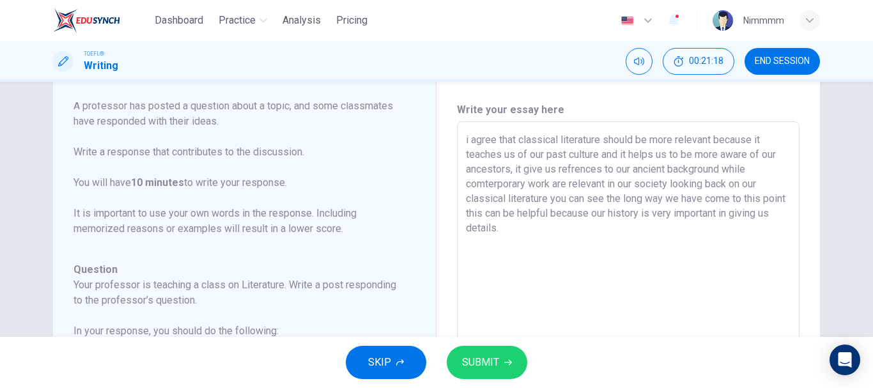
click at [511, 228] on textarea "i agree that classical literature should be more relevant because it teaches us…" at bounding box center [628, 335] width 325 height 406
click at [389, 260] on div "Question Type : Writing for an Academic Discussion Directions For this task, yo…" at bounding box center [237, 298] width 327 height 542
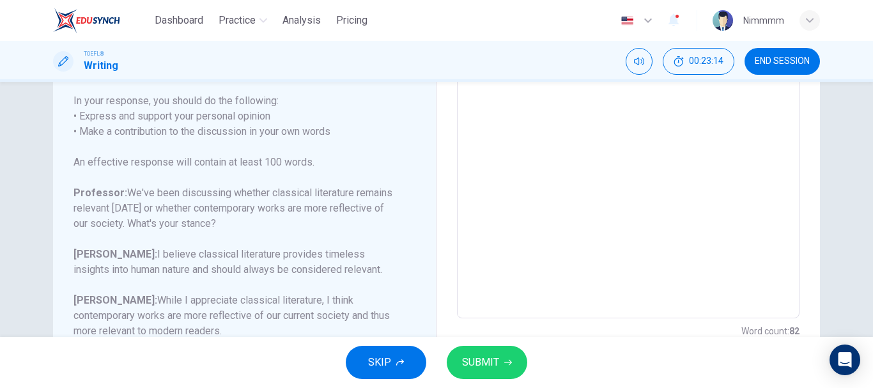
scroll to position [286, 0]
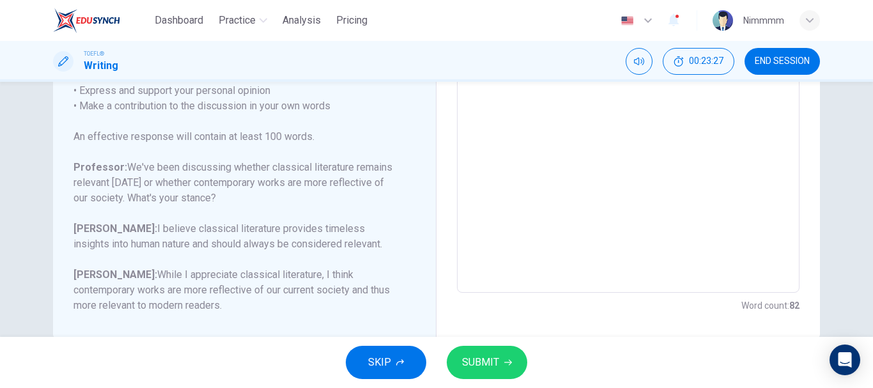
click at [561, 173] on textarea "i agree that classical literature should be more relevant because it teaches us…" at bounding box center [628, 80] width 325 height 406
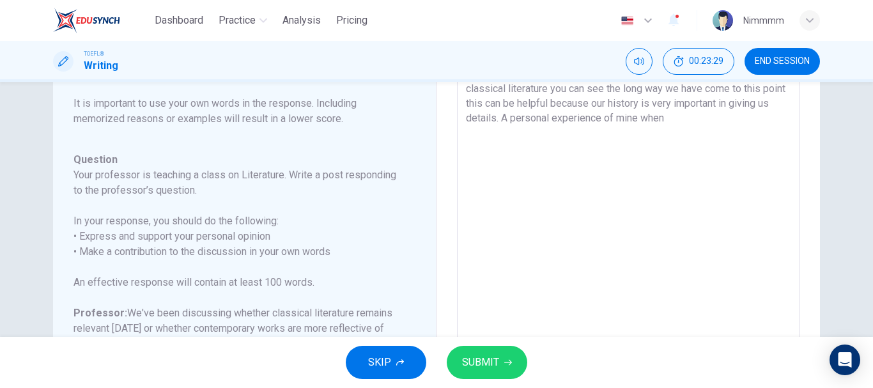
scroll to position [126, 0]
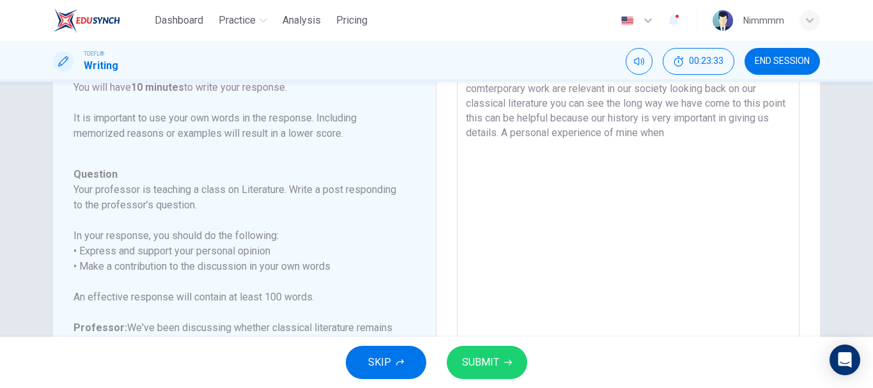
click at [688, 139] on textarea "i agree that classical literature should be more relevant because it teaches us…" at bounding box center [628, 240] width 325 height 406
click at [729, 133] on textarea "i agree that classical literature should be more relevant because it teaches us…" at bounding box center [628, 240] width 325 height 406
click at [344, 264] on h6 "In your response, you should do the following: • Express and support your perso…" at bounding box center [237, 251] width 327 height 46
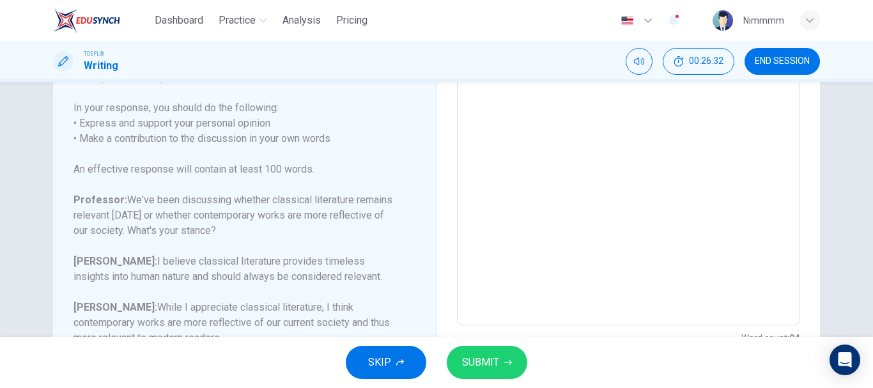
scroll to position [279, 0]
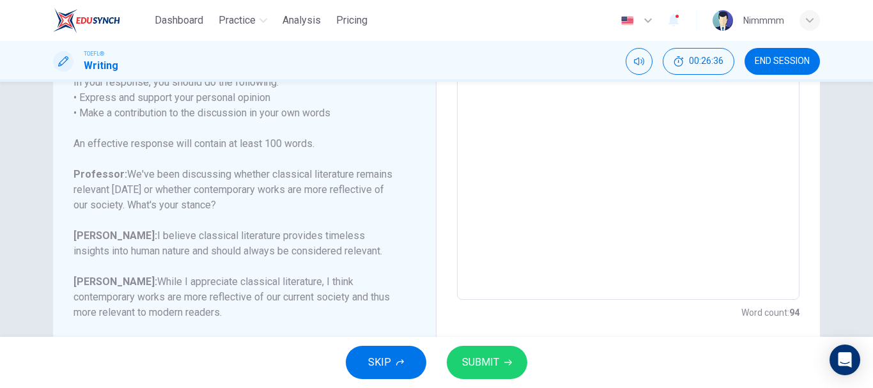
click at [601, 166] on textarea "i agree that classical literature should be more relevant because it teaches us…" at bounding box center [628, 87] width 325 height 406
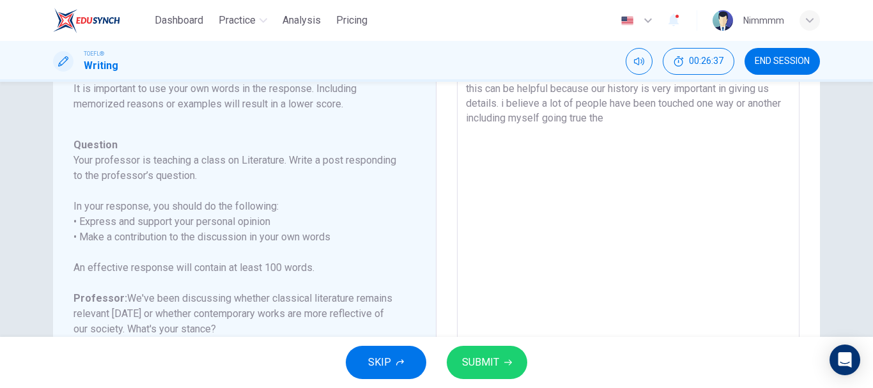
scroll to position [141, 0]
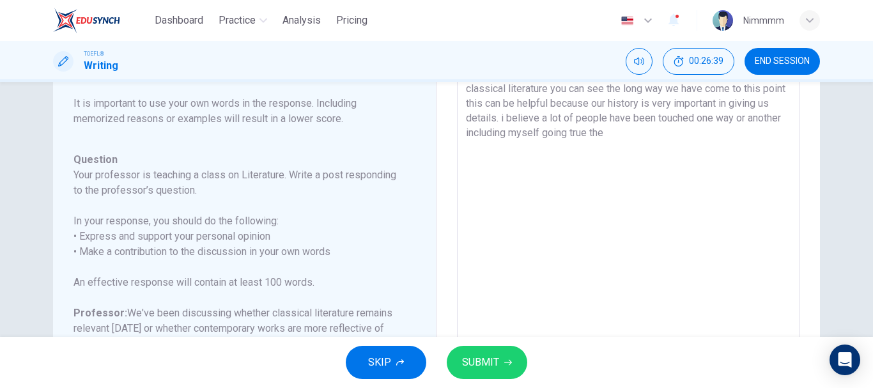
click at [668, 137] on textarea "i agree that classical literature should be more relevant because it teaches us…" at bounding box center [628, 225] width 325 height 406
drag, startPoint x: 665, startPoint y: 193, endPoint x: 680, endPoint y: 192, distance: 15.4
click at [680, 192] on textarea "i agree that classical literature should be more relevant because it teaches us…" at bounding box center [628, 225] width 325 height 406
click at [680, 191] on textarea "i agree that classical literature should be more relevant because it teaches us…" at bounding box center [628, 225] width 325 height 406
click at [697, 195] on textarea "i agree that classical literature should be more relevant because it teaches us…" at bounding box center [628, 225] width 325 height 406
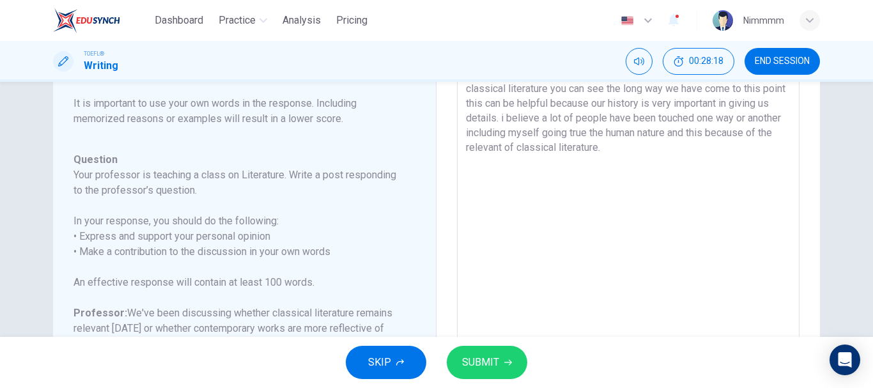
click at [830, 208] on div "Question 4 Question Type : Writing for an Academic Discussion Directions For th…" at bounding box center [437, 226] width 808 height 518
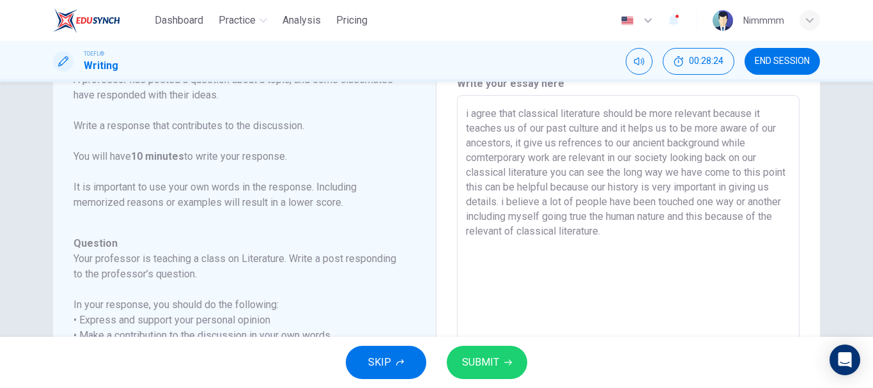
scroll to position [33, 0]
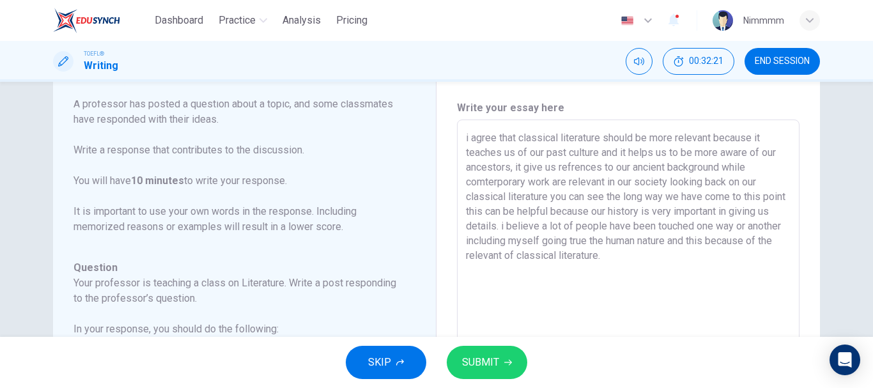
click at [270, 217] on p "For this task, you will read an online discussion. A professor has posted a que…" at bounding box center [237, 150] width 327 height 169
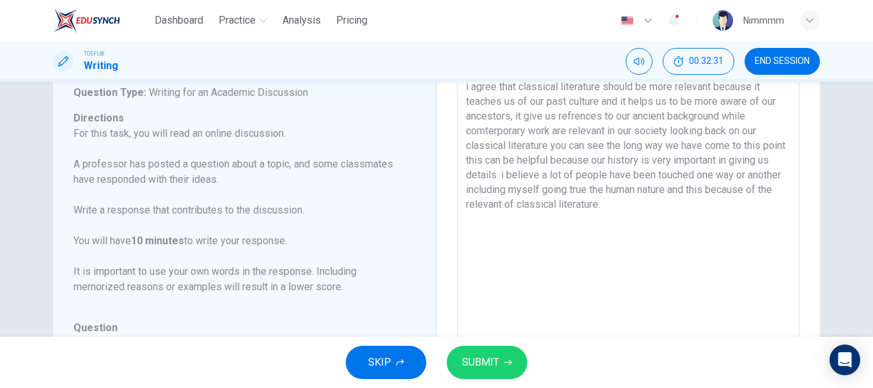
scroll to position [58, 0]
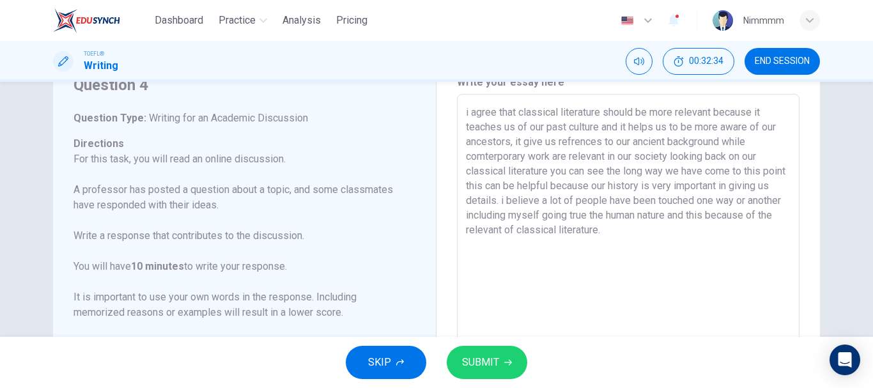
click at [493, 111] on textarea "i agree that classical literature should be more relevant because it teaches us…" at bounding box center [628, 308] width 325 height 406
click at [511, 364] on button "SUBMIT" at bounding box center [487, 362] width 81 height 33
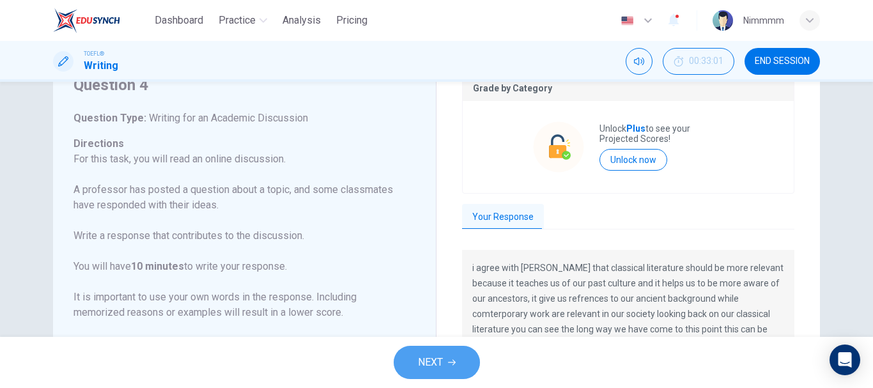
click at [436, 366] on span "NEXT" at bounding box center [430, 362] width 25 height 18
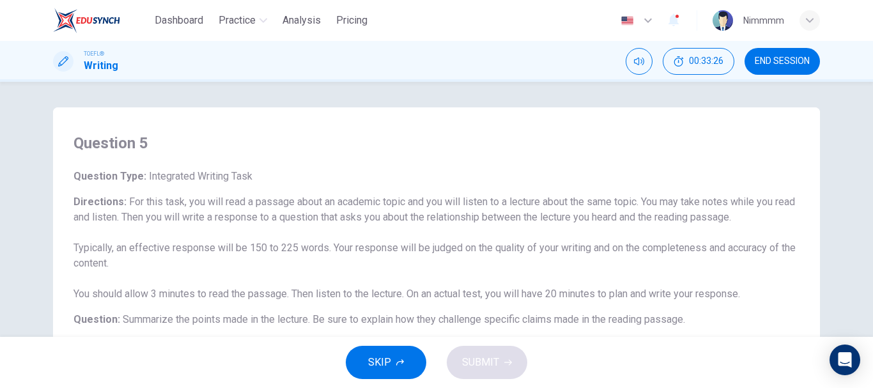
drag, startPoint x: 157, startPoint y: 276, endPoint x: 211, endPoint y: 293, distance: 56.2
click at [211, 293] on h6 "Directions : For this task, you will read a passage about an academic topic and…" at bounding box center [437, 247] width 726 height 107
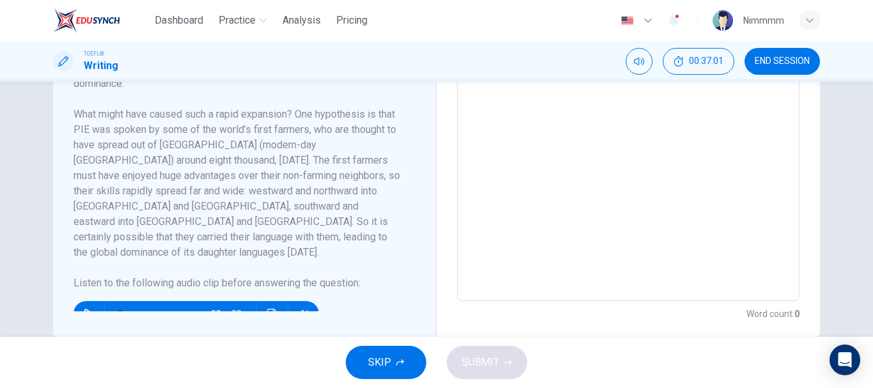
scroll to position [128, 0]
click at [86, 308] on icon "button" at bounding box center [89, 313] width 10 height 10
click at [128, 309] on span at bounding box center [131, 313] width 8 height 8
click at [114, 300] on div at bounding box center [158, 313] width 106 height 26
click at [116, 300] on div at bounding box center [158, 313] width 106 height 26
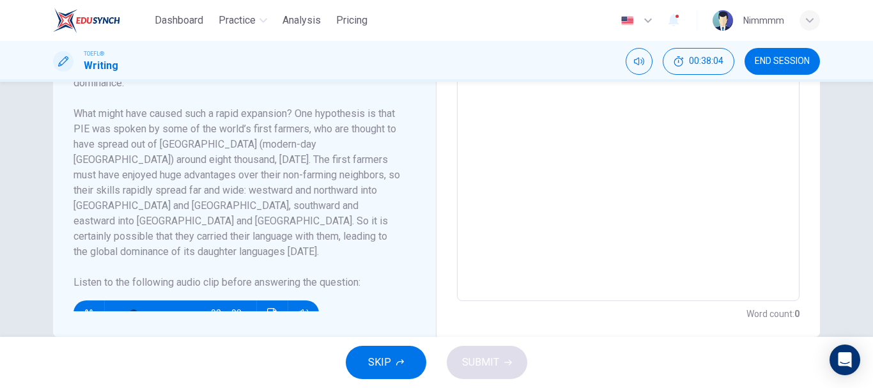
click at [116, 300] on div at bounding box center [158, 313] width 106 height 26
click at [117, 309] on span at bounding box center [120, 313] width 8 height 8
click at [357, 205] on h6 "What might have caused such a rapid expansion? One hypothesis is that PIE was s…" at bounding box center [237, 182] width 327 height 153
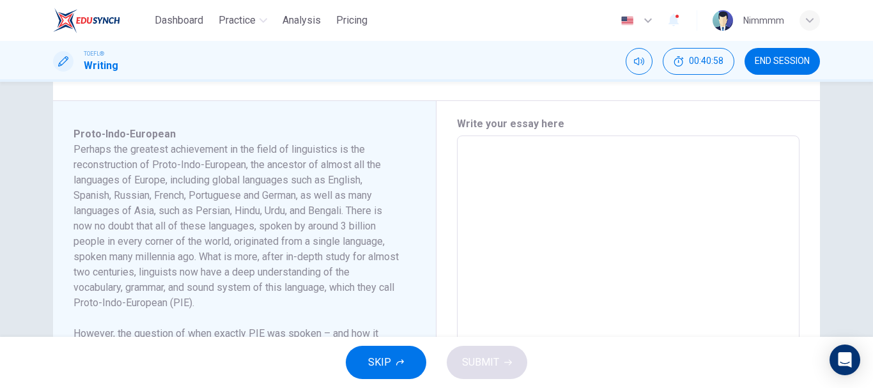
scroll to position [247, 0]
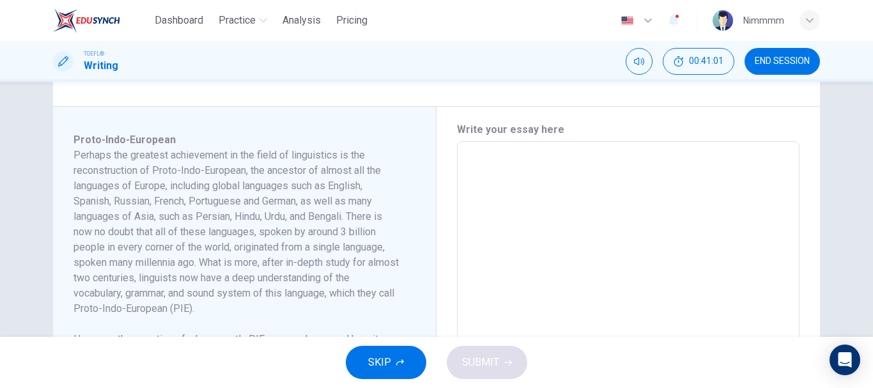
click at [470, 164] on textarea at bounding box center [628, 323] width 325 height 343
click at [400, 232] on div "Proto-Indo-European Perhaps the greatest achievement in the field of linguistic…" at bounding box center [250, 324] width 352 height 384
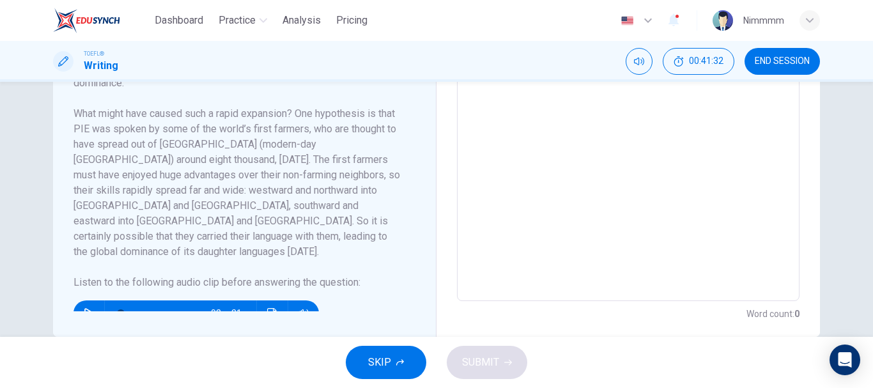
scroll to position [477, 0]
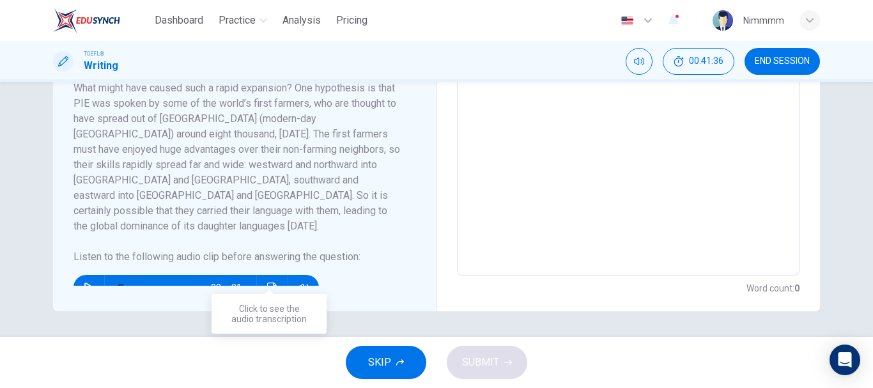
click at [267, 283] on icon "Click to see the audio transcription" at bounding box center [272, 288] width 10 height 10
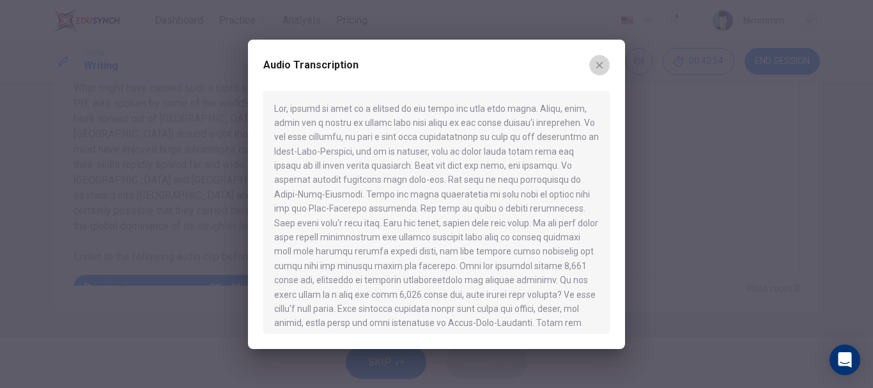
click at [594, 71] on button "button" at bounding box center [599, 65] width 20 height 20
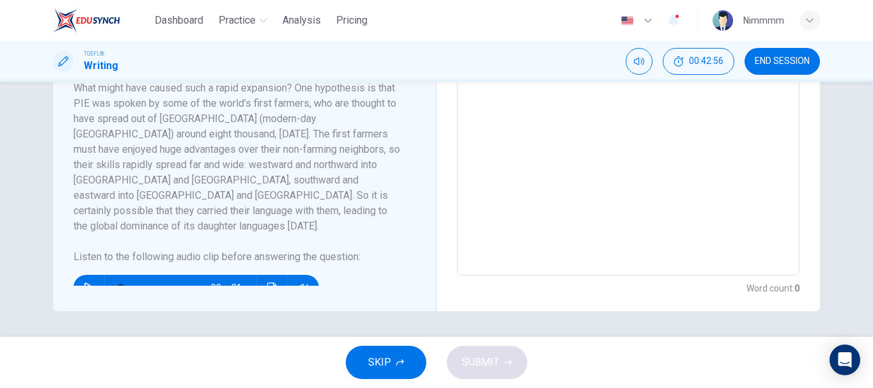
click at [530, 93] on textarea at bounding box center [628, 93] width 325 height 343
click at [706, 169] on textarea at bounding box center [628, 93] width 325 height 343
click at [469, 286] on div "Word count : 0" at bounding box center [628, 288] width 343 height 15
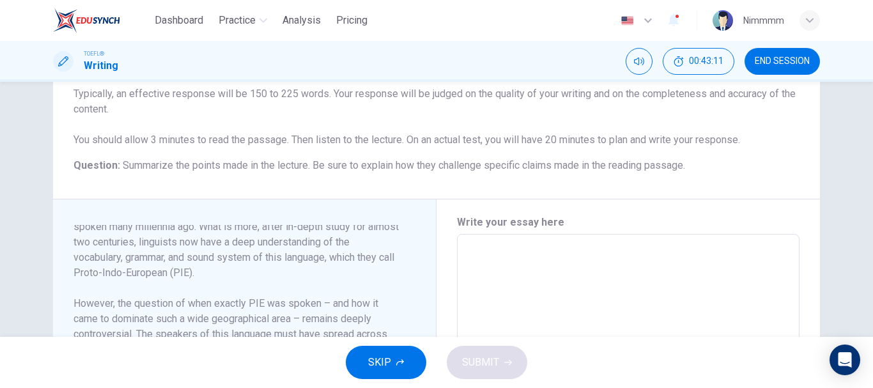
scroll to position [144, 0]
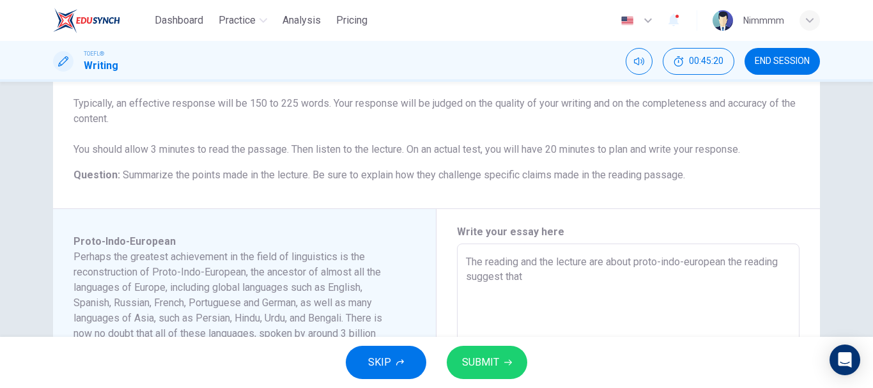
scroll to position [0, 0]
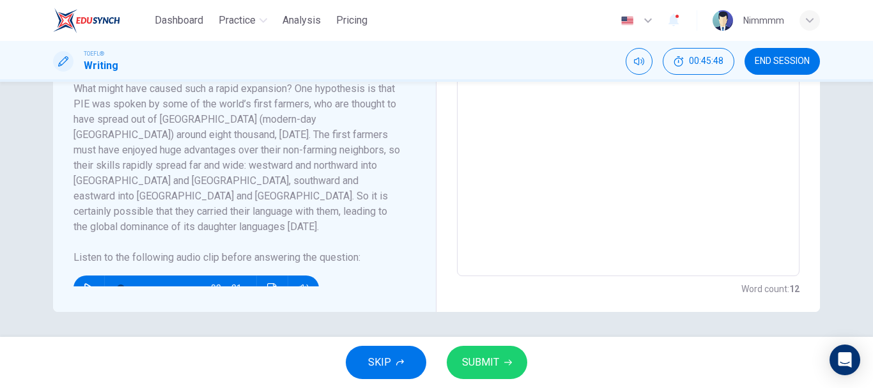
scroll to position [477, 0]
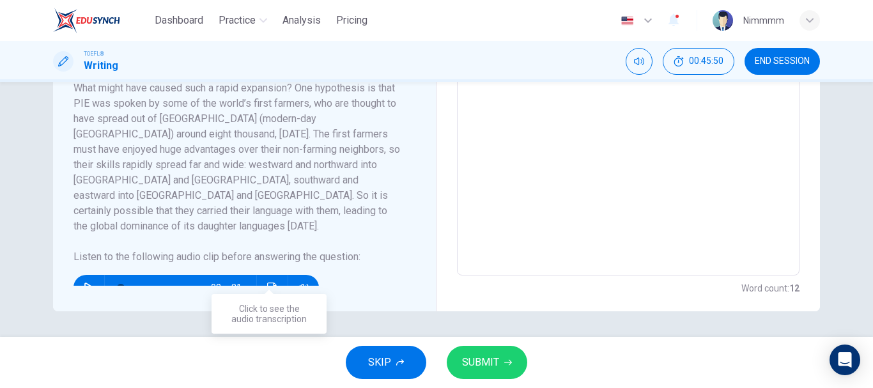
click at [267, 278] on button "Click to see the audio transcription" at bounding box center [272, 288] width 20 height 26
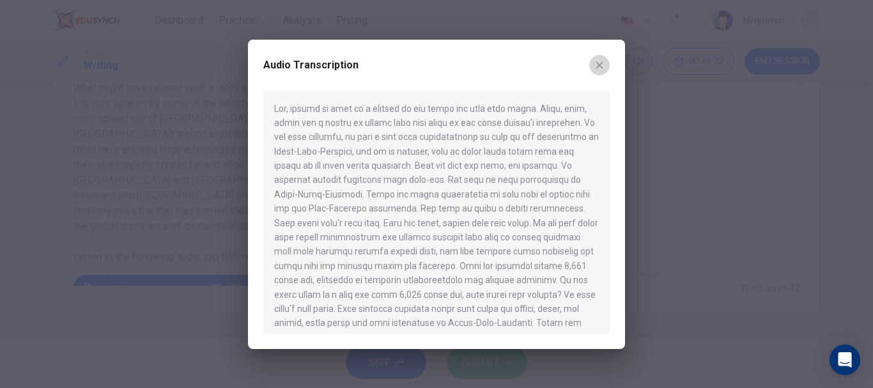
click at [601, 63] on icon "button" at bounding box center [599, 65] width 10 height 10
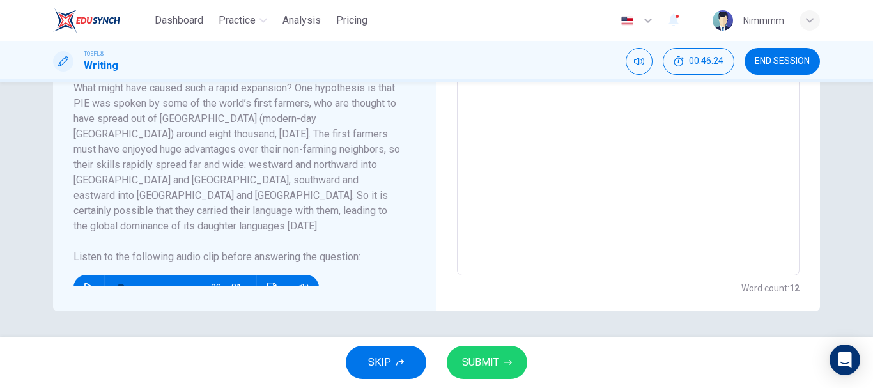
click at [551, 166] on textarea "The reading and the lecture are about proto-indo-european the reading suggest t…" at bounding box center [628, 93] width 325 height 343
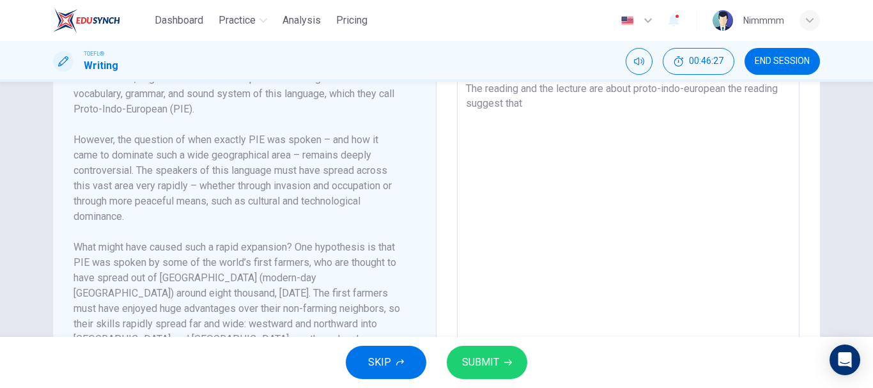
click at [541, 111] on textarea "The reading and the lecture are about proto-indo-european the reading suggest t…" at bounding box center [628, 252] width 325 height 343
click at [524, 103] on textarea "The reading and the lecture are about proto-indo-european the reading suggest t…" at bounding box center [628, 252] width 325 height 343
click at [522, 104] on textarea "The reading and the lecture are about proto-indo-european the reading suggest t…" at bounding box center [628, 252] width 325 height 343
click at [546, 104] on textarea "The reading and the lecture are about proto-indo-european the reading suggest t…" at bounding box center [628, 252] width 325 height 343
click at [568, 104] on textarea "The reading and the lecture are about proto-indo-european the reading suggest t…" at bounding box center [628, 252] width 325 height 343
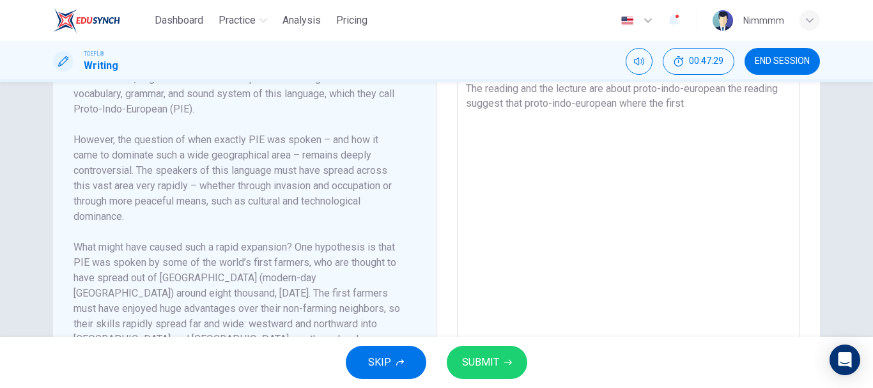
click at [360, 187] on h6 "However, the question of when exactly PIE was spoken – and how it came to domin…" at bounding box center [237, 178] width 327 height 92
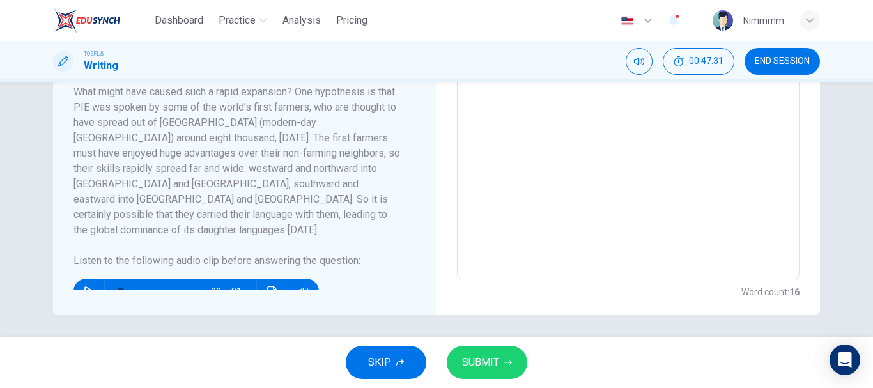
scroll to position [477, 0]
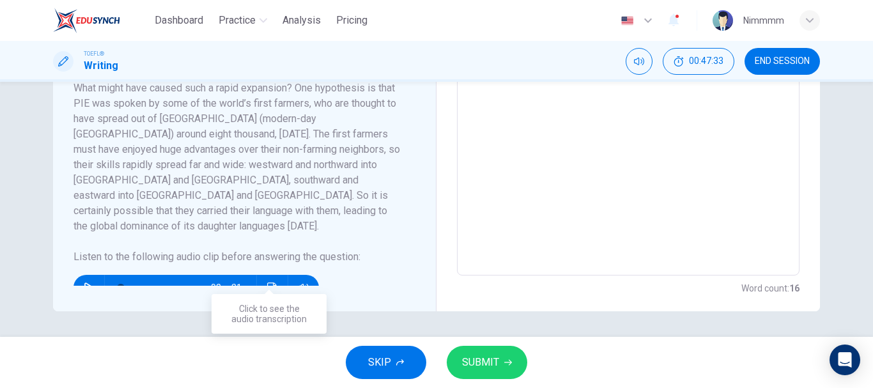
click at [267, 275] on button "Click to see the audio transcription" at bounding box center [272, 288] width 20 height 26
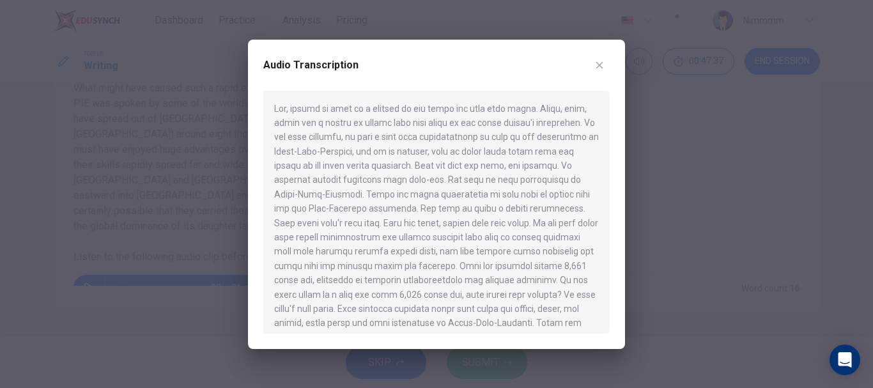
click at [395, 297] on div at bounding box center [436, 212] width 346 height 243
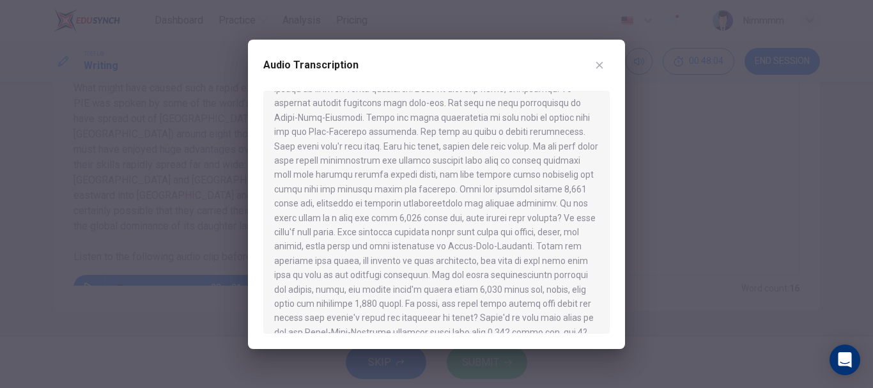
scroll to position [165, 0]
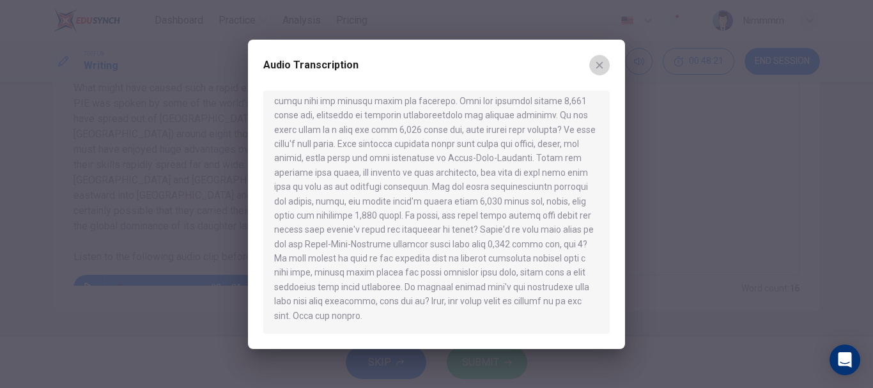
click at [593, 57] on button "button" at bounding box center [599, 65] width 20 height 20
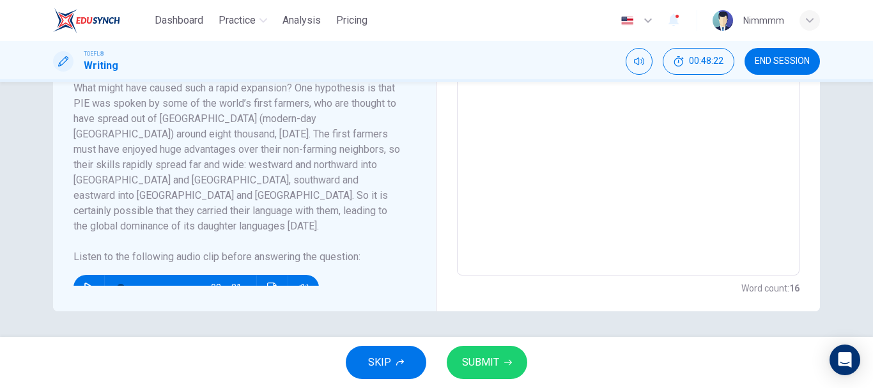
click at [545, 167] on textarea "The reading and the lecture are about proto-indo-european the reading suggest t…" at bounding box center [628, 93] width 325 height 343
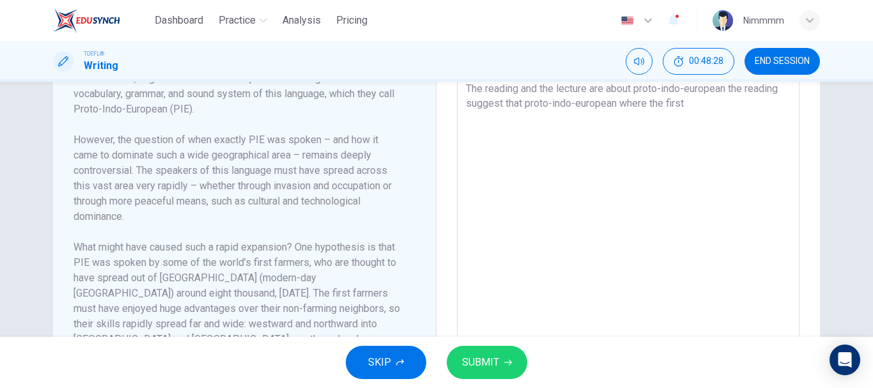
click at [706, 107] on textarea "The reading and the lecture are about proto-indo-european the reading suggest t…" at bounding box center [628, 252] width 325 height 343
click at [338, 112] on h6 "Perhaps the greatest achievement in the field of linguistics is the reconstruct…" at bounding box center [237, 32] width 327 height 169
click at [477, 118] on textarea "The reading and the lecture are about proto-indo-european the reading suggest t…" at bounding box center [628, 252] width 325 height 343
click at [506, 116] on textarea "The reading and the lecture are about proto-indo-european the reading suggest t…" at bounding box center [628, 252] width 325 height 343
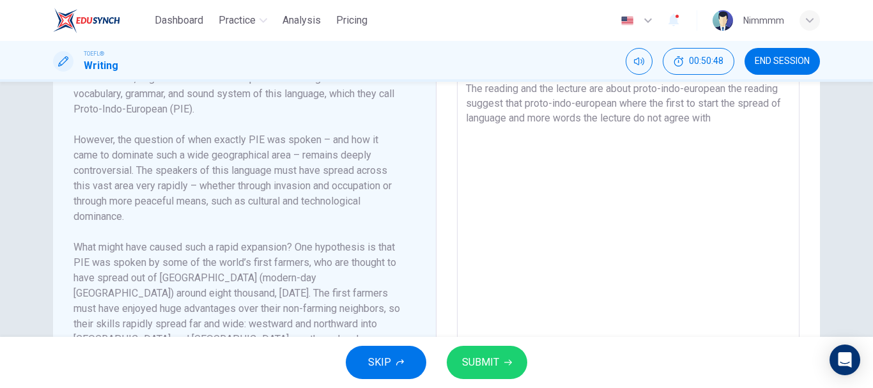
click at [713, 121] on textarea "The reading and the lecture are about proto-indo-european the reading suggest t…" at bounding box center [628, 252] width 325 height 343
drag, startPoint x: 749, startPoint y: 122, endPoint x: 637, endPoint y: 138, distance: 113.6
click at [637, 138] on textarea "The reading and the lecture are about proto-indo-european the reading suggest t…" at bounding box center [628, 252] width 325 height 343
click at [596, 137] on textarea "The reading and the lecture are about proto-indo-european the reading suggest t…" at bounding box center [628, 252] width 325 height 343
click at [498, 134] on textarea "The reading and the lecture are about proto-indo-european the reading suggest t…" at bounding box center [628, 252] width 325 height 343
